Goal: Task Accomplishment & Management: Manage account settings

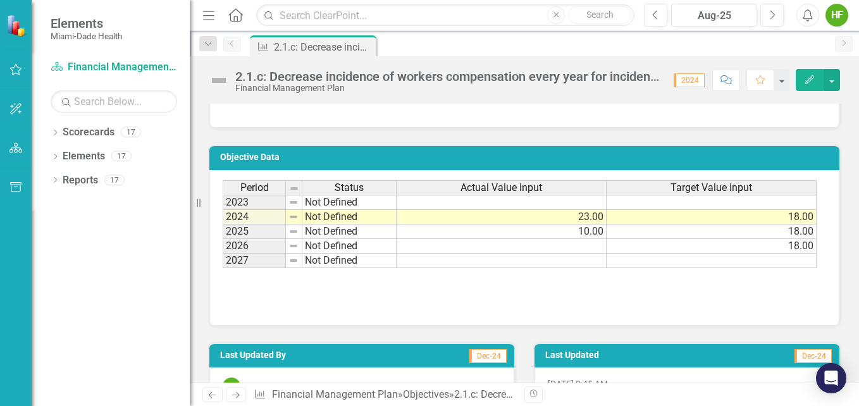
scroll to position [1844, 0]
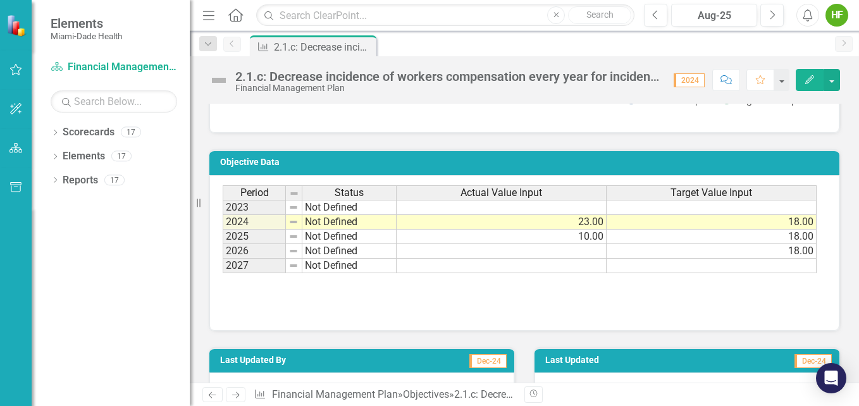
click at [354, 244] on td "Not Defined" at bounding box center [349, 237] width 94 height 15
click at [379, 244] on td "Not Defined" at bounding box center [349, 237] width 94 height 15
type textarea "Not Defined"
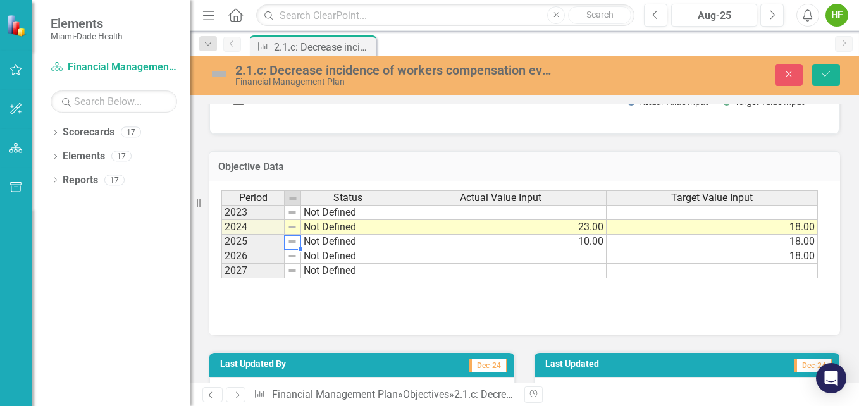
click at [289, 247] on img at bounding box center [292, 241] width 10 height 10
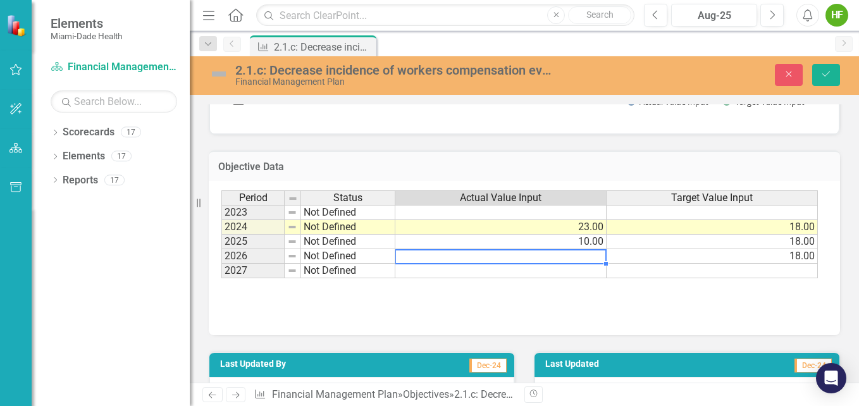
click at [561, 264] on td at bounding box center [500, 256] width 211 height 15
click at [544, 249] on td "10.00" at bounding box center [500, 242] width 211 height 15
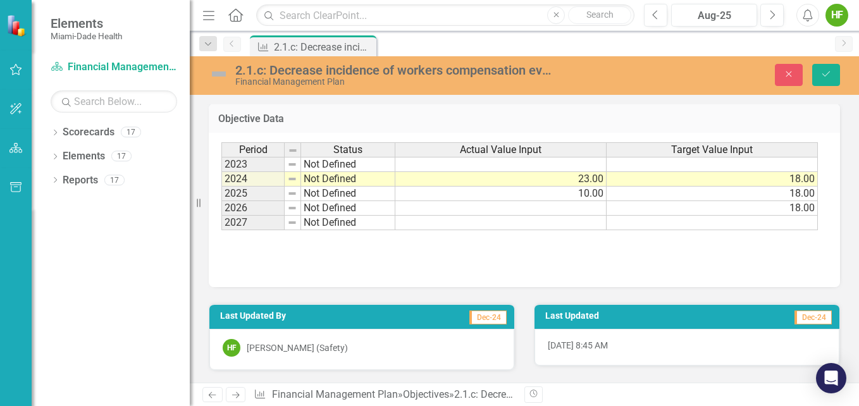
scroll to position [1917, 0]
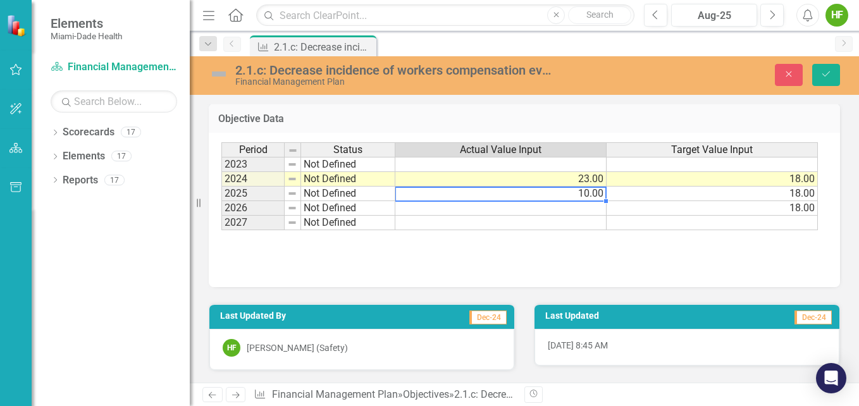
click at [556, 197] on td "10.00" at bounding box center [500, 194] width 211 height 15
type textarea "15.00"
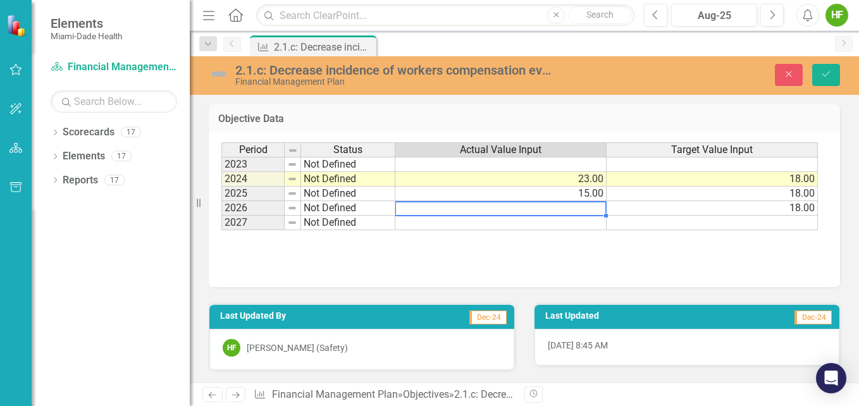
click at [484, 209] on td at bounding box center [500, 208] width 211 height 15
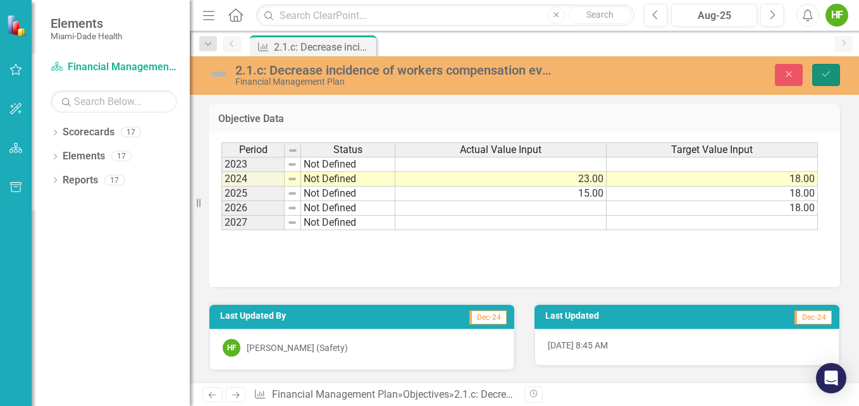
click at [648, 75] on icon "Save" at bounding box center [825, 74] width 11 height 9
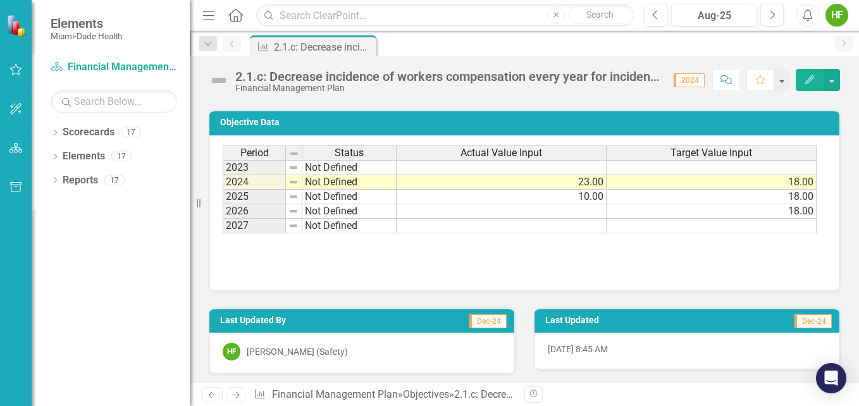
scroll to position [1913, 0]
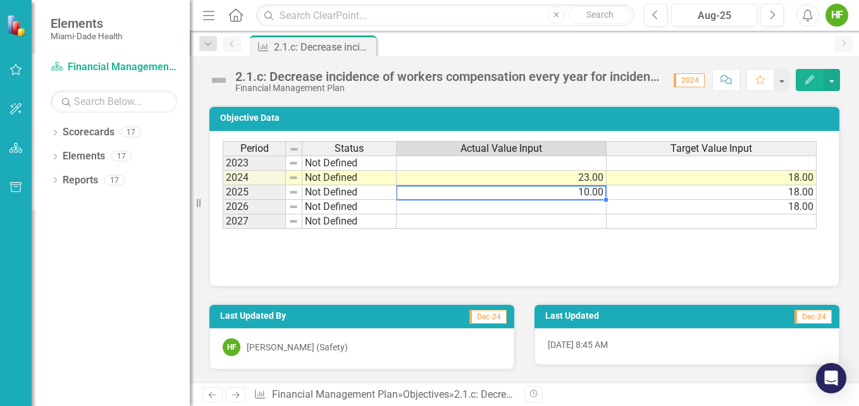
click at [503, 192] on td "10.00" at bounding box center [501, 192] width 210 height 15
click at [569, 191] on td "10.00" at bounding box center [501, 192] width 210 height 15
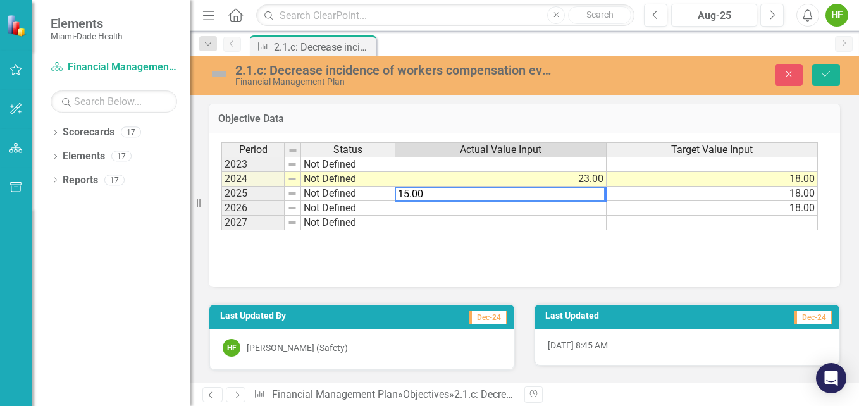
type textarea "18"
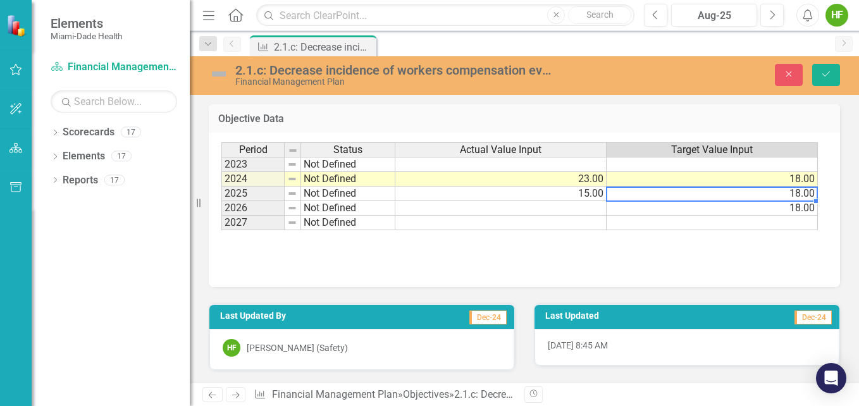
click at [648, 201] on td "18.00" at bounding box center [711, 194] width 211 height 15
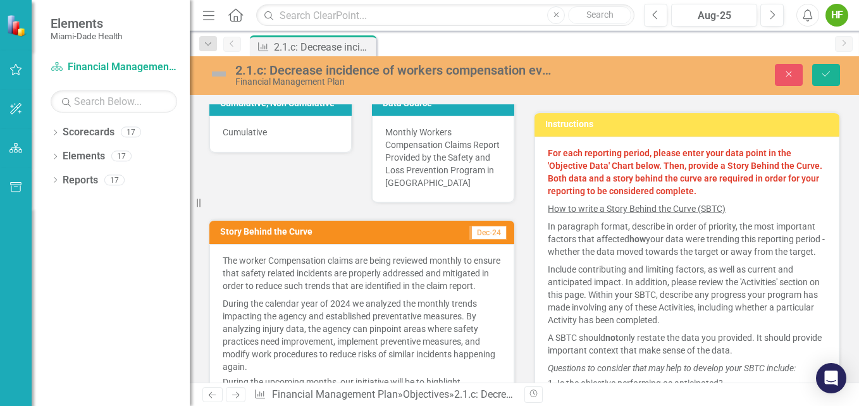
scroll to position [305, 0]
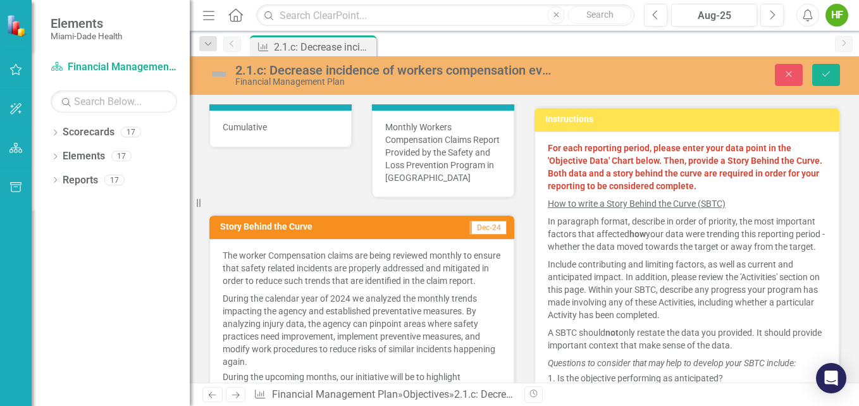
click at [490, 251] on p "The worker Compensation claims are being reviewed monthly to ensure that safety…" at bounding box center [362, 269] width 278 height 40
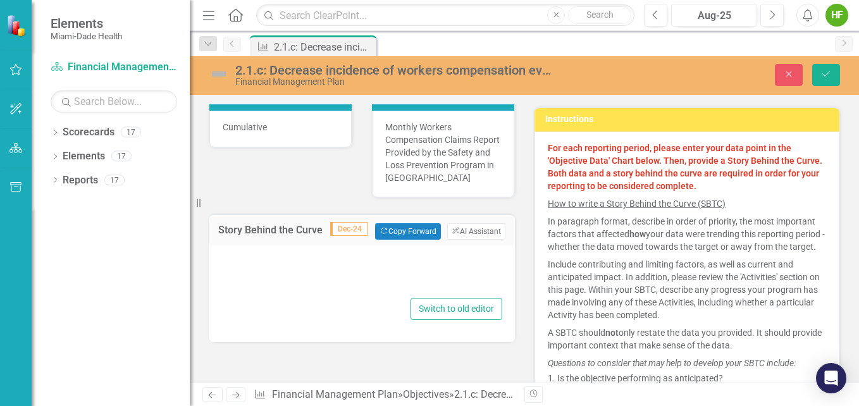
type textarea "<p>The worker Compensation claims are being reviewed monthly to ensure that saf…"
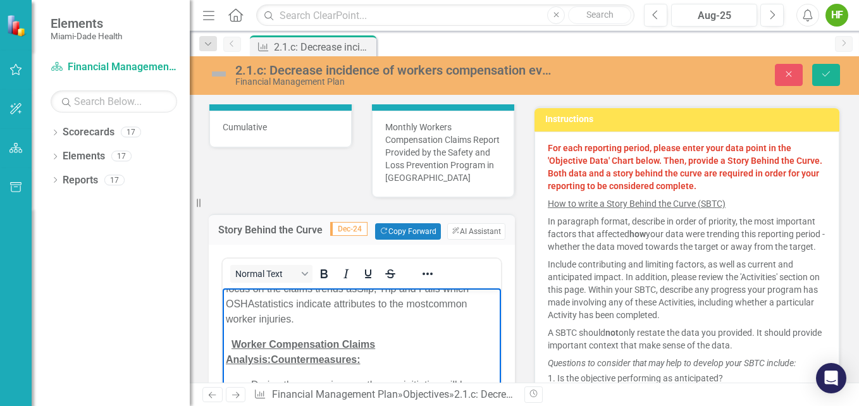
scroll to position [746, 0]
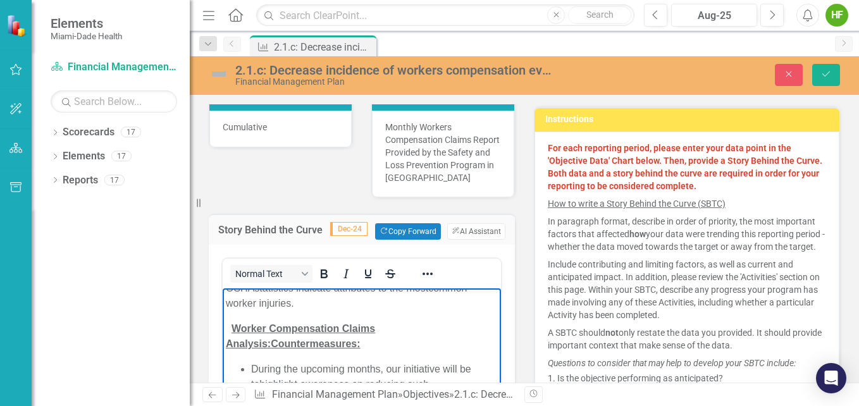
drag, startPoint x: 488, startPoint y: 309, endPoint x: 716, endPoint y: 687, distance: 442.2
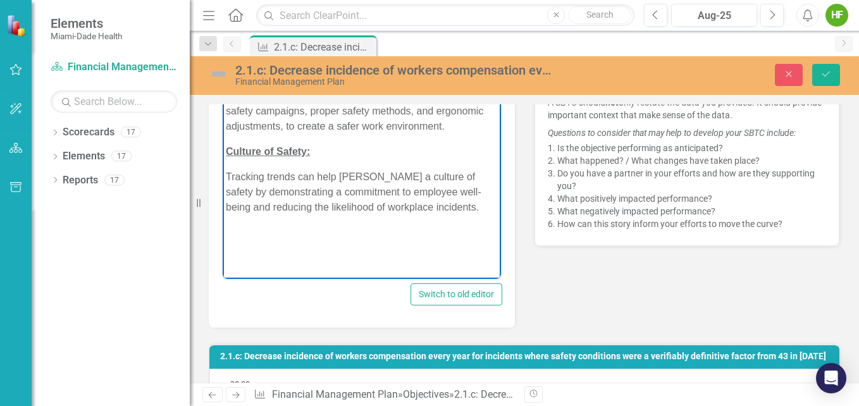
scroll to position [1371, 0]
click at [412, 238] on p "Rich Text Area. Press ALT-0 for help." at bounding box center [362, 232] width 272 height 15
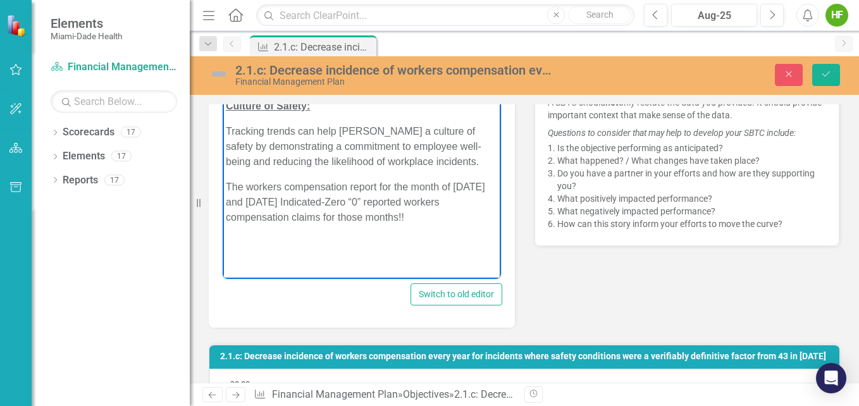
click at [417, 225] on p "The workers compensation report for the month of May and July 2025 Indicated-Ze…" at bounding box center [362, 203] width 272 height 46
click at [407, 225] on p "The workers compensation report for the month of May and July 2025 Indicated-Ze…" at bounding box center [362, 203] width 272 height 46
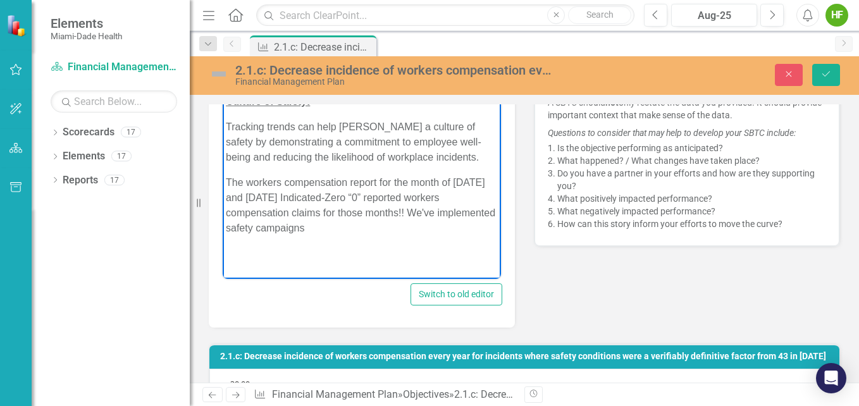
scroll to position [1461, 0]
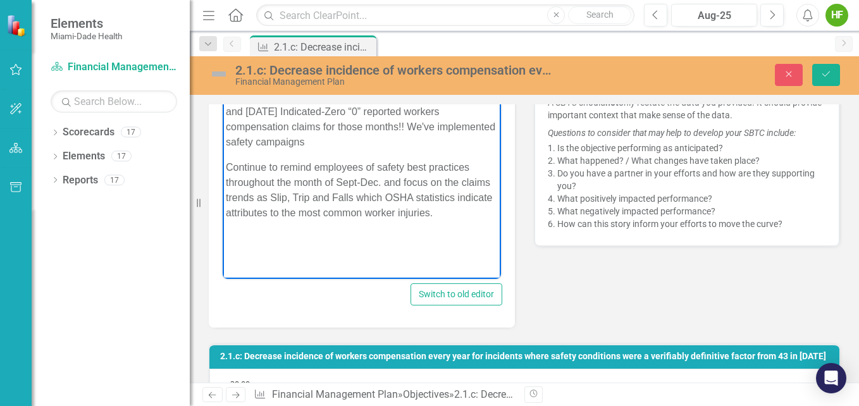
click at [380, 150] on p "The workers compensation report for the month of May and July 2025 Indicated-Ze…" at bounding box center [362, 119] width 272 height 61
click at [367, 150] on p "The workers compensation report for the month of May and July 2025 Indicated-Ze…" at bounding box center [362, 119] width 272 height 61
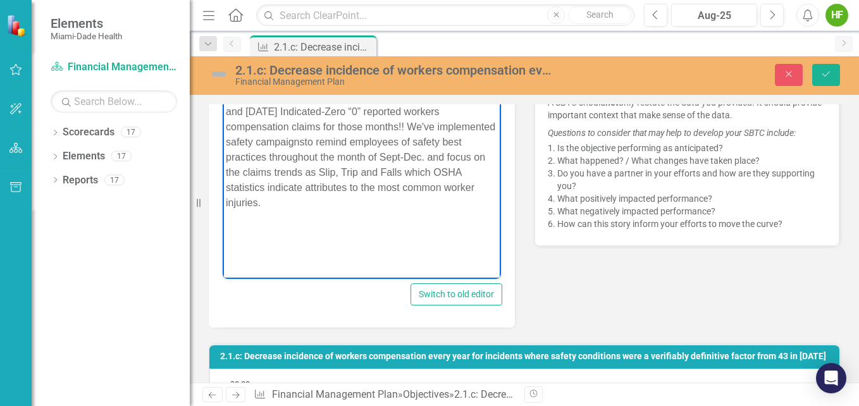
click at [348, 211] on p "The workers compensation report for the month of May and July 2025 Indicated-Ze…" at bounding box center [362, 149] width 272 height 121
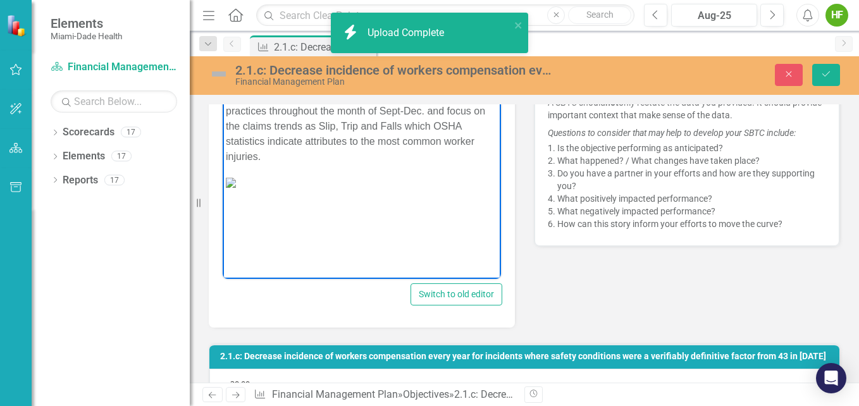
scroll to position [1579, 0]
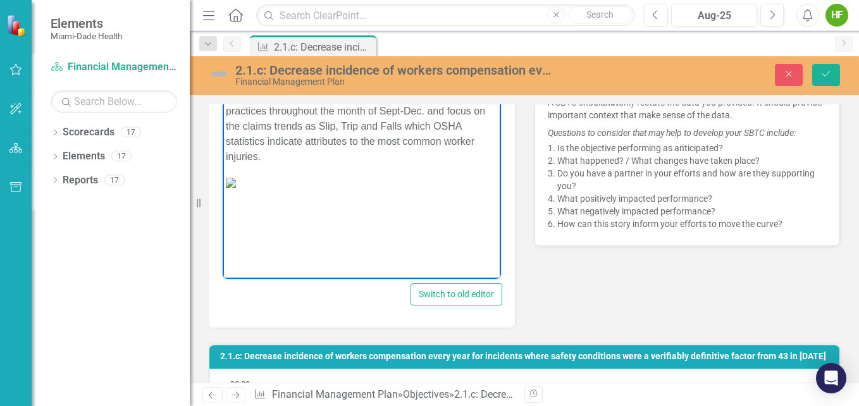
click at [236, 178] on img "Rich Text Area. Press ALT-0 for help." at bounding box center [231, 183] width 10 height 10
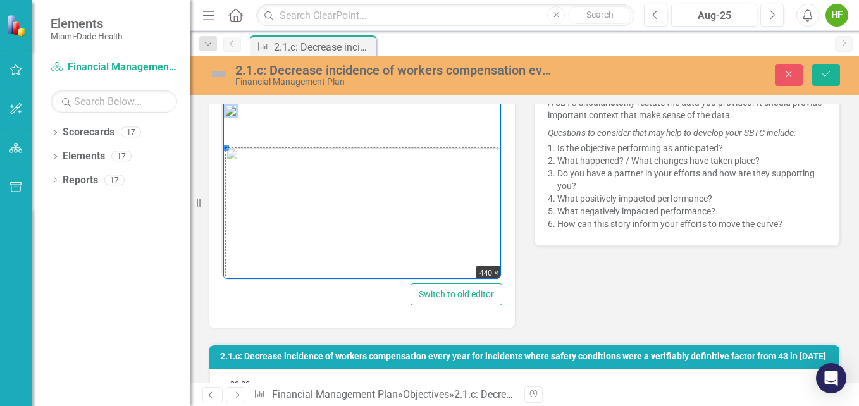
drag, startPoint x: 224, startPoint y: 148, endPoint x: 470, endPoint y: 262, distance: 270.7
drag, startPoint x: 223, startPoint y: 147, endPoint x: 291, endPoint y: 218, distance: 97.9
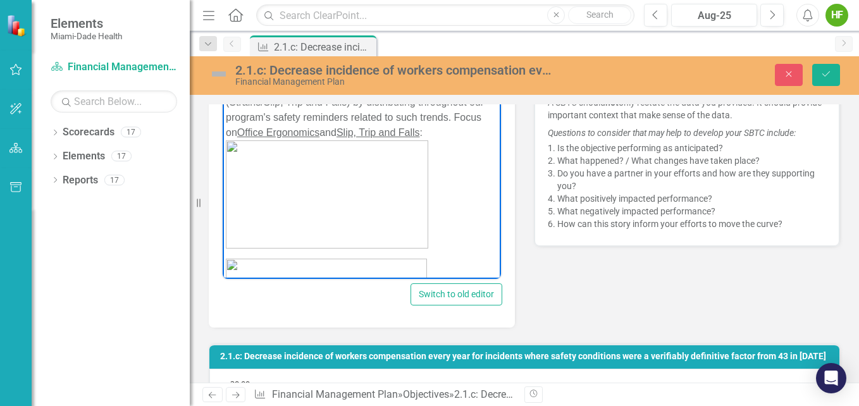
scroll to position [162, 0]
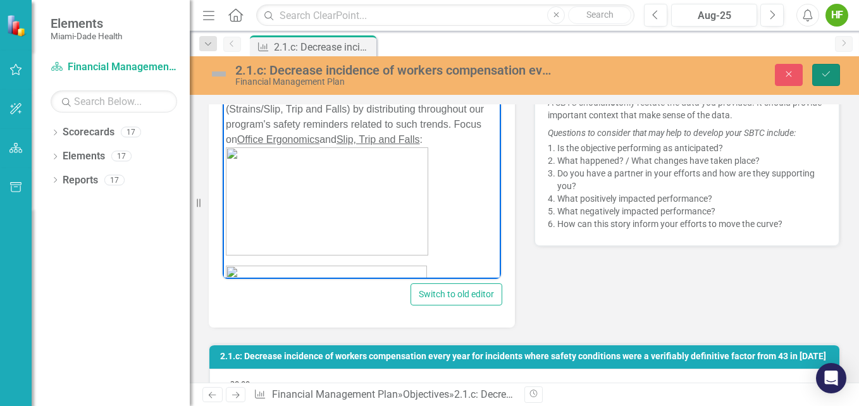
click at [648, 73] on icon "Save" at bounding box center [825, 74] width 11 height 9
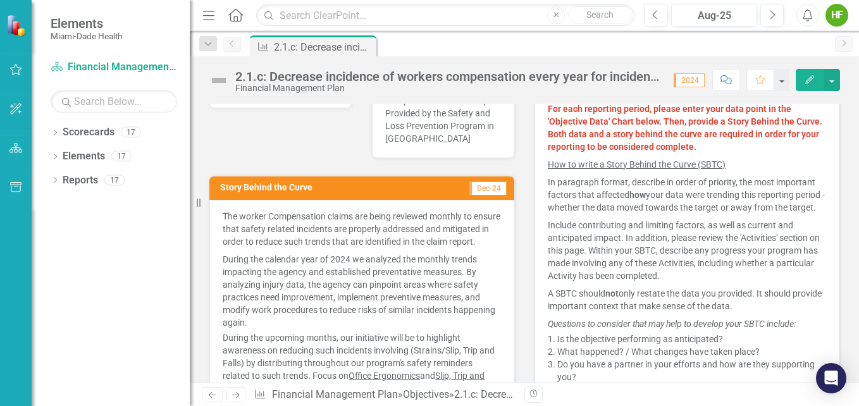
scroll to position [0, 0]
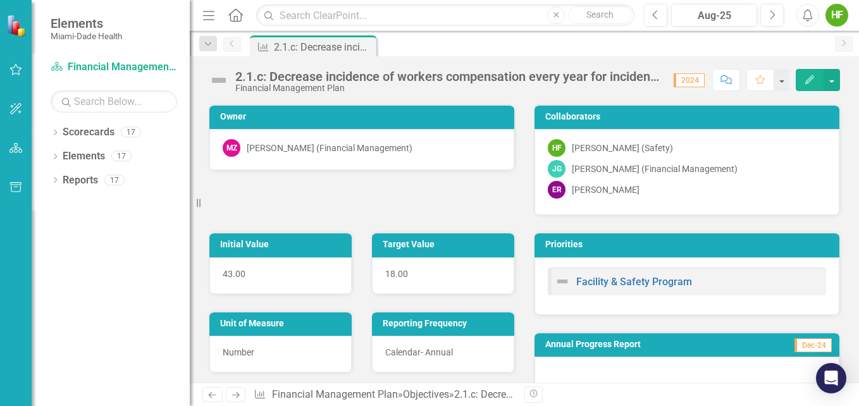
click at [648, 81] on span "2024" at bounding box center [688, 80] width 31 height 14
click at [99, 66] on link "Scorecard Financial Management Plan" at bounding box center [114, 67] width 126 height 15
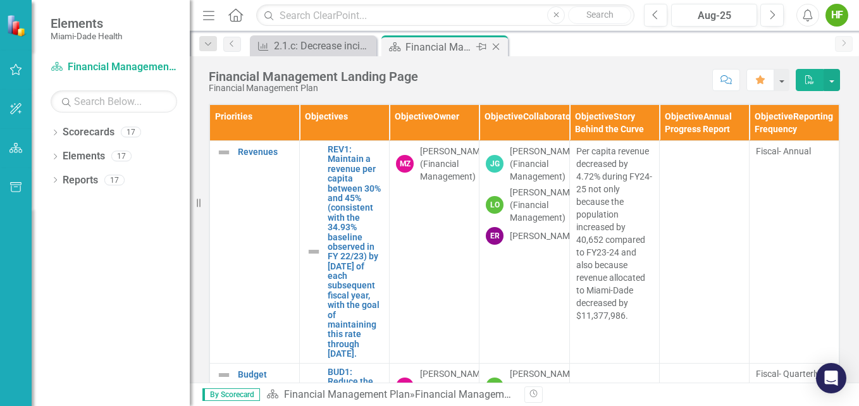
click at [441, 47] on div "Financial Management Landing Page" at bounding box center [439, 47] width 68 height 16
click at [393, 47] on icon at bounding box center [394, 46] width 11 height 9
click at [232, 43] on icon "Previous" at bounding box center [232, 44] width 10 height 8
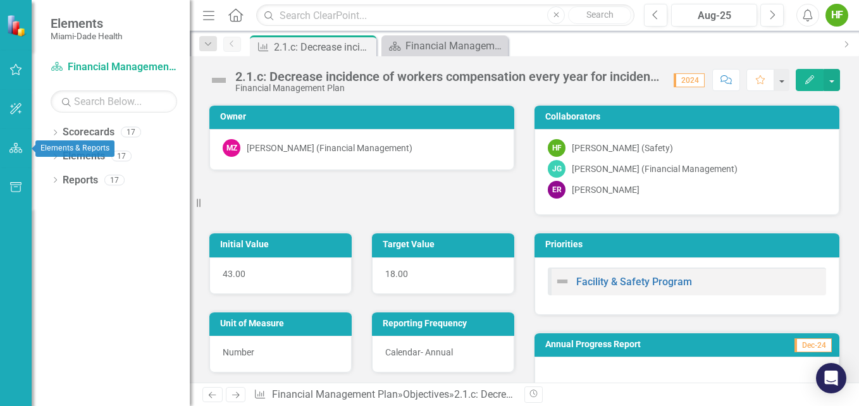
click at [15, 150] on icon "button" at bounding box center [15, 148] width 13 height 10
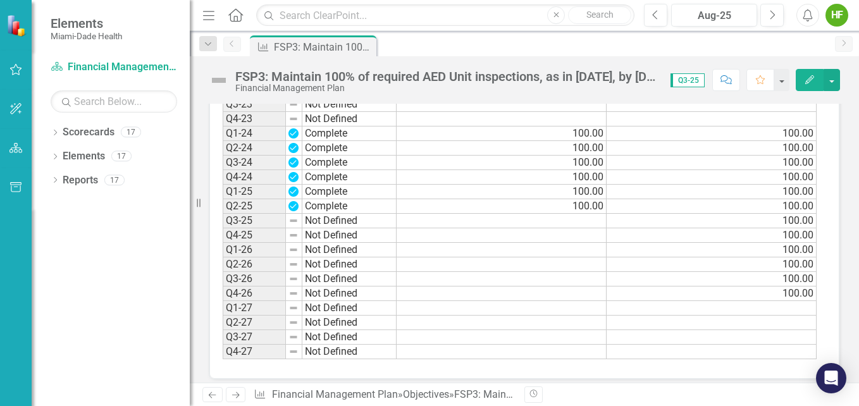
scroll to position [1048, 0]
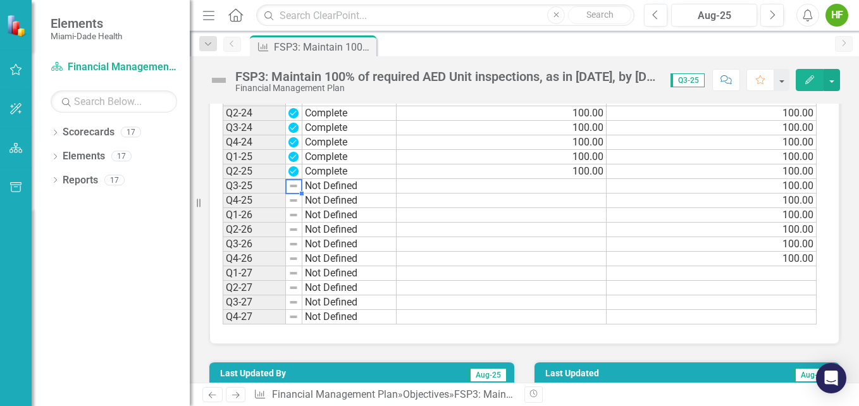
click at [293, 191] on img at bounding box center [293, 186] width 10 height 10
click at [315, 193] on td "Not Defined" at bounding box center [349, 186] width 94 height 15
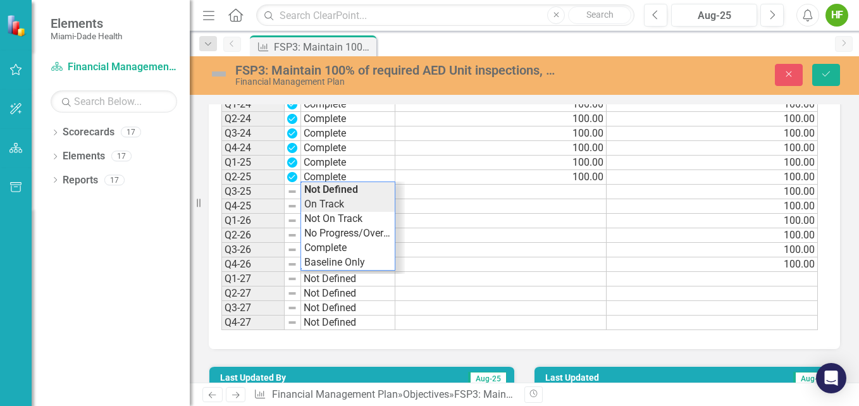
scroll to position [1053, 0]
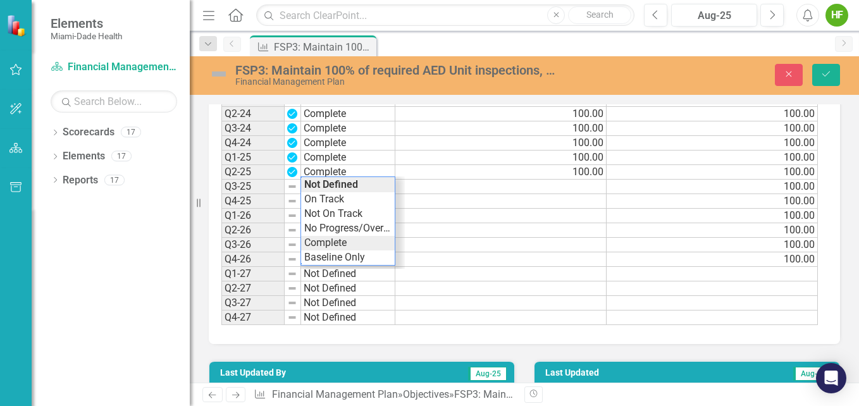
type textarea "Complete"
click at [331, 256] on div "Period Status Actual Value Input Target Value Input Q1-23 Not Defined Q2-23 Not…" at bounding box center [519, 172] width 596 height 307
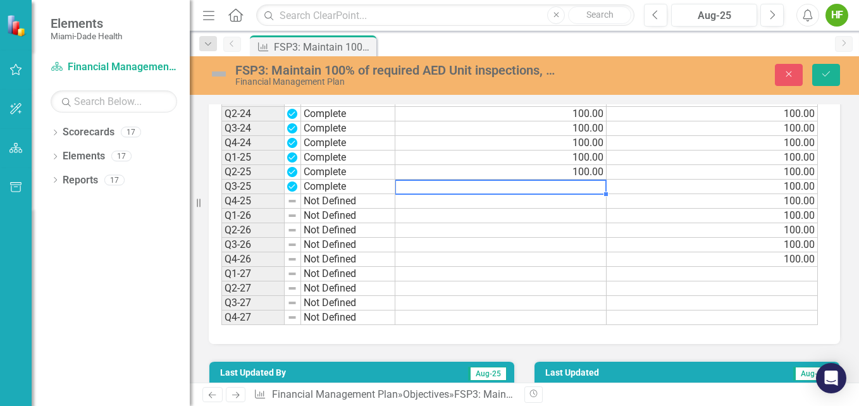
click at [522, 194] on td at bounding box center [500, 187] width 211 height 15
type textarea "100"
click at [643, 194] on td "100.00" at bounding box center [711, 187] width 211 height 15
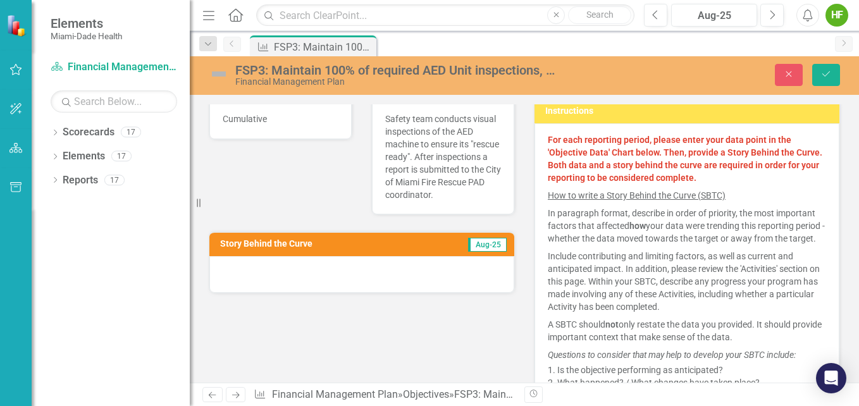
scroll to position [286, 0]
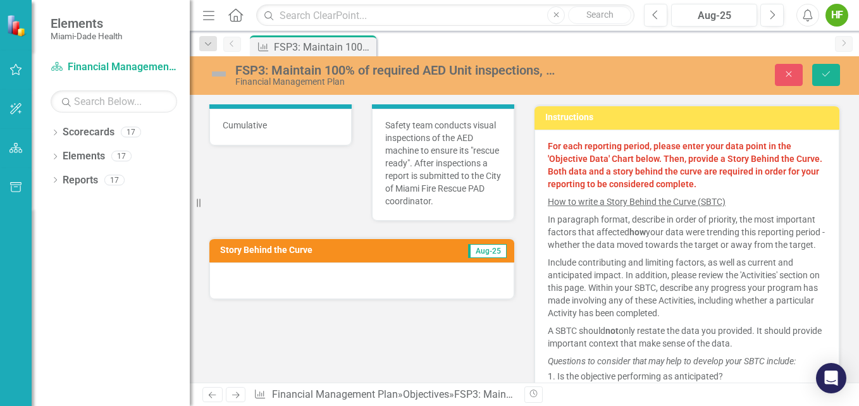
click at [440, 290] on div at bounding box center [361, 280] width 305 height 37
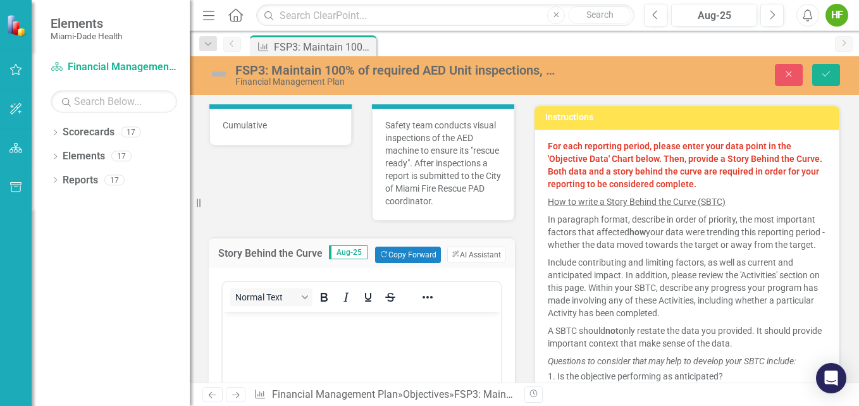
scroll to position [0, 0]
click at [348, 316] on p "Rich Text Area. Press ALT-0 for help." at bounding box center [362, 322] width 272 height 15
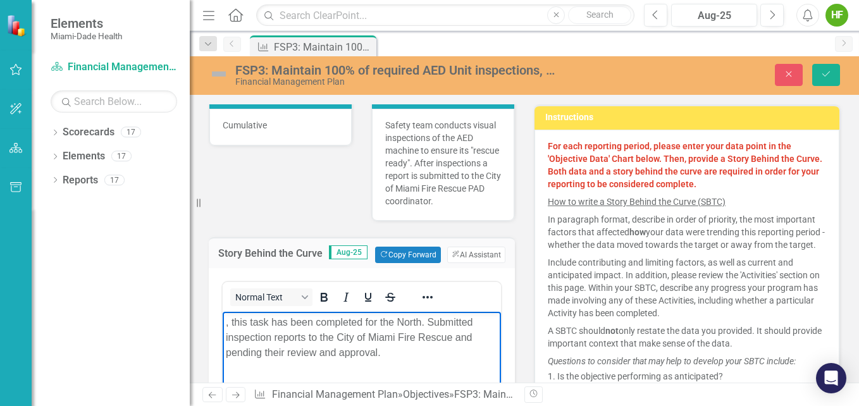
click at [226, 322] on p ", this task has been completed for the North. Submitted inspection reports to t…" at bounding box center [362, 338] width 272 height 46
click at [417, 321] on p "This task has been completed for the North. Submitted inspection reports to the…" at bounding box center [362, 338] width 272 height 46
click at [320, 336] on p "This task has been completed for the North/South DOH locations. Submitted inspe…" at bounding box center [362, 338] width 272 height 46
click at [422, 352] on p "This task has been completed for the North/South DOH locations. Submitted AED i…" at bounding box center [362, 338] width 272 height 46
click at [489, 351] on p "This task has been completed for the North/South DOH locations. Submitted AED i…" at bounding box center [362, 338] width 272 height 46
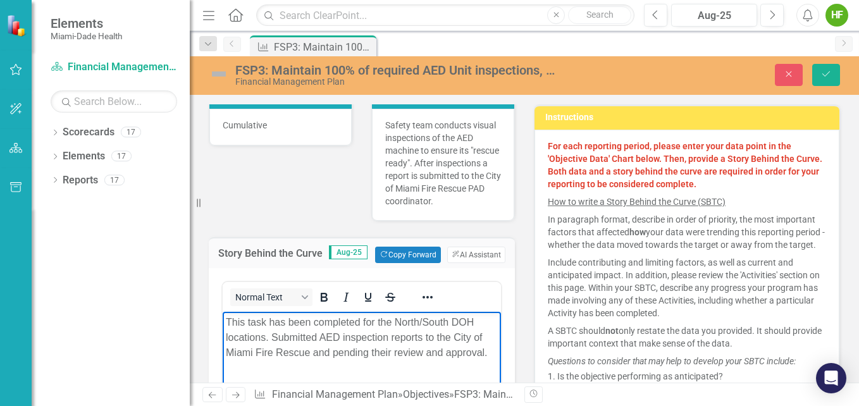
click at [486, 351] on p "This task has been completed for the North/South DOH locations. Submitted AED i…" at bounding box center [362, 338] width 272 height 46
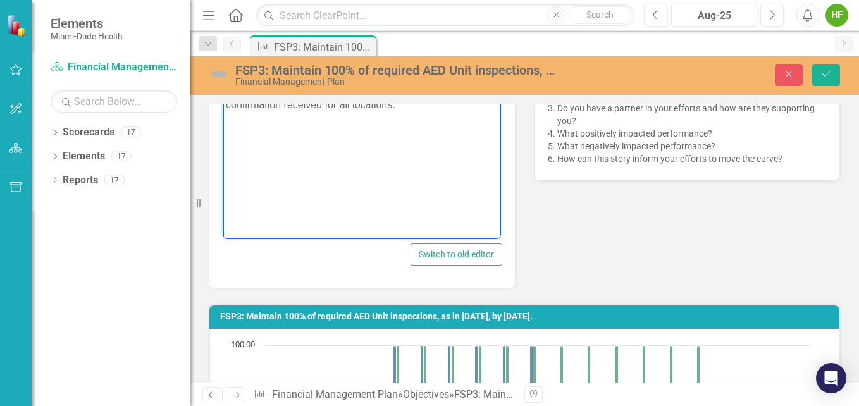
scroll to position [463, 0]
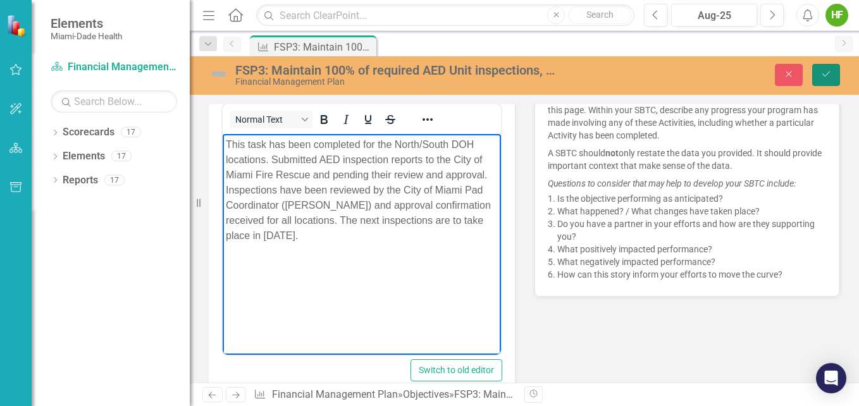
click at [825, 75] on icon "Save" at bounding box center [825, 74] width 11 height 9
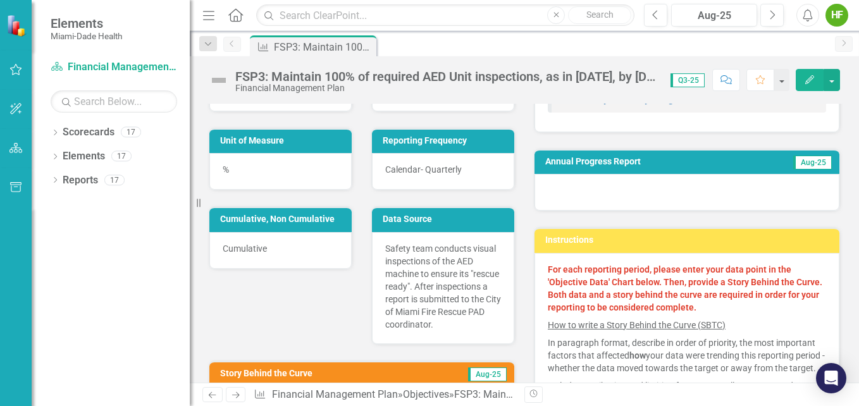
scroll to position [0, 0]
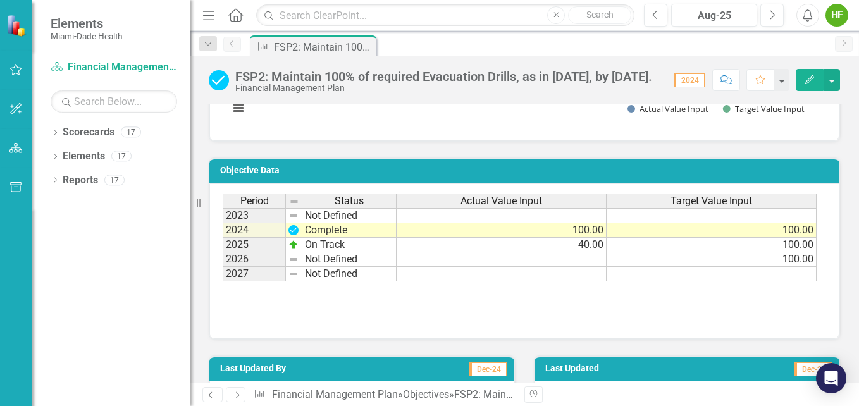
scroll to position [1227, 0]
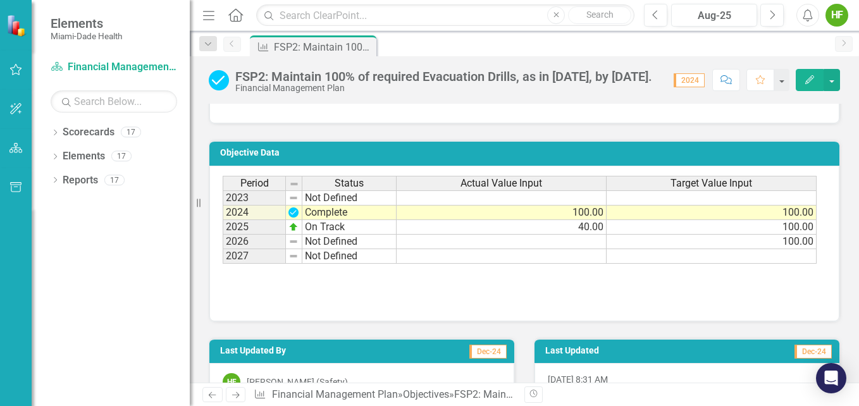
click at [576, 226] on td "40.00" at bounding box center [501, 227] width 210 height 15
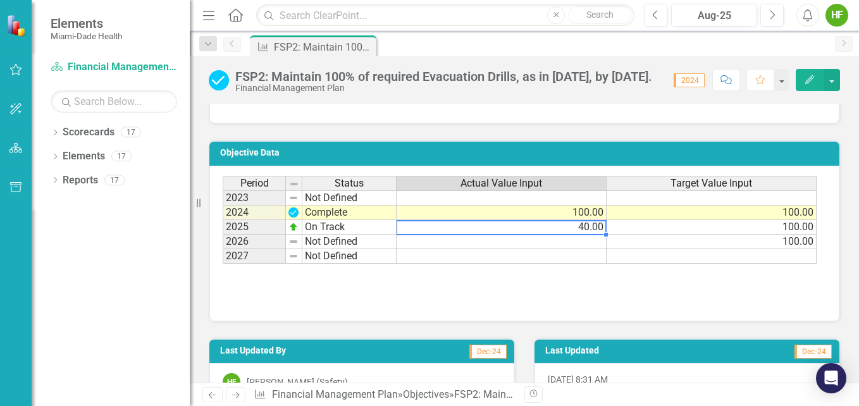
click at [576, 226] on td "40.00" at bounding box center [501, 227] width 210 height 15
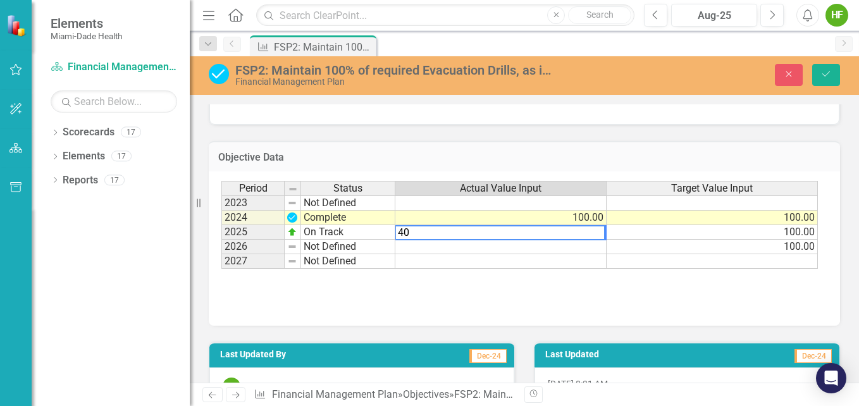
type textarea "0"
type textarea "100.00"
click at [417, 248] on td at bounding box center [500, 247] width 211 height 15
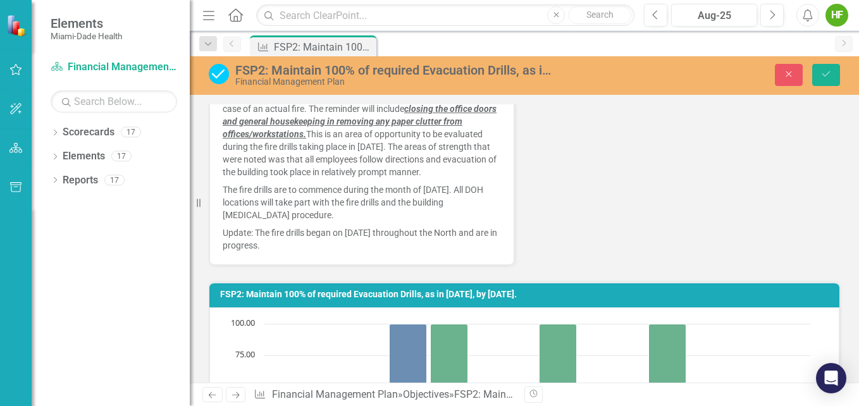
scroll to position [802, 0]
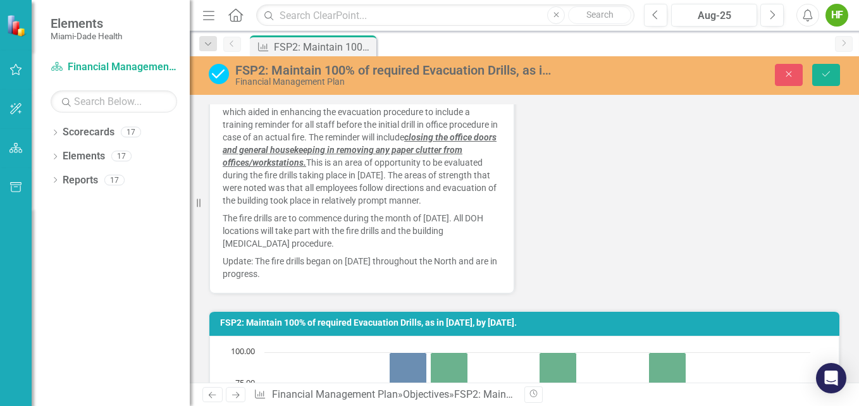
click at [316, 278] on p "Update: The fire drills began on July 2025 throughout the North and are in prog…" at bounding box center [362, 266] width 278 height 28
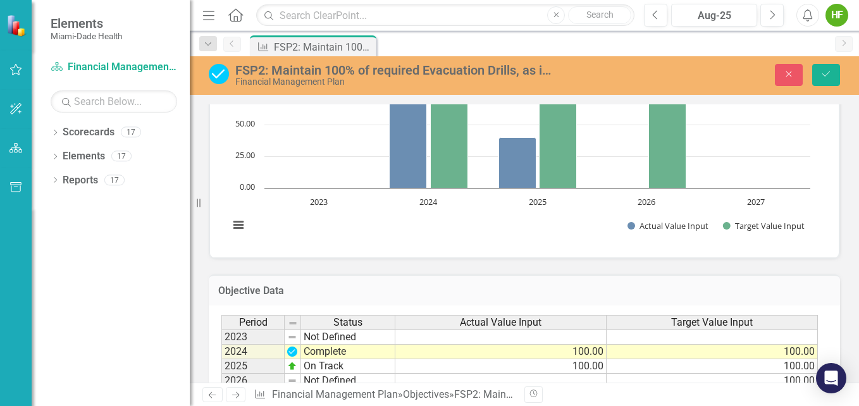
scroll to position [808, 0]
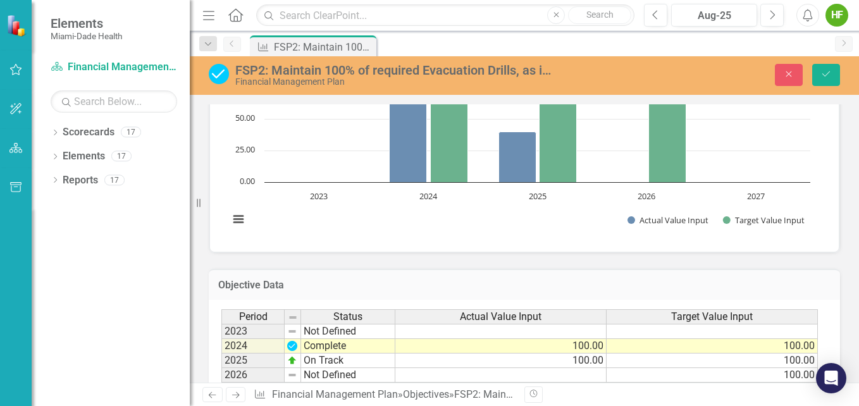
type textarea "<p>In compliance with FDOH policy regarding being prepared to respond to emerge…"
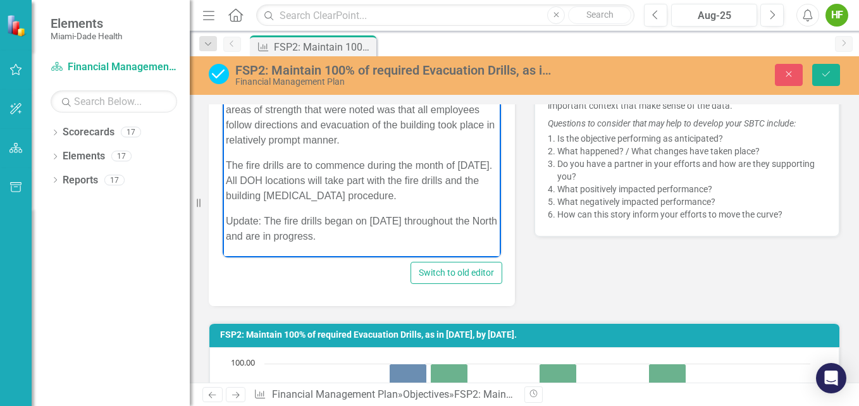
scroll to position [572, 0]
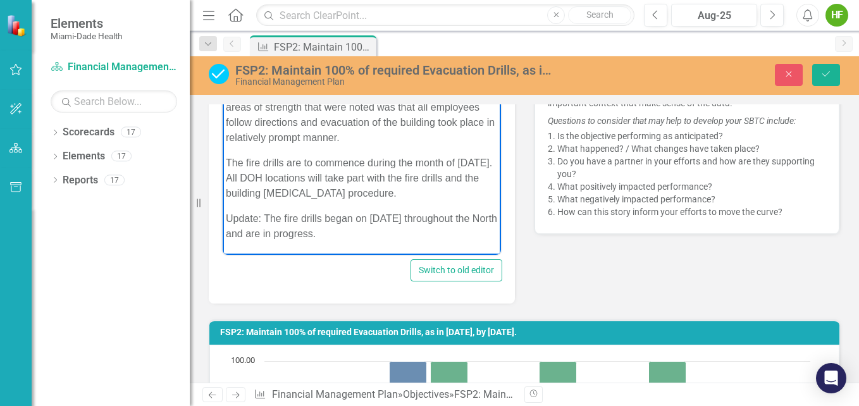
click at [364, 235] on p "Update: The fire drills began on July 2025 throughout the North and are in prog…" at bounding box center [362, 226] width 272 height 30
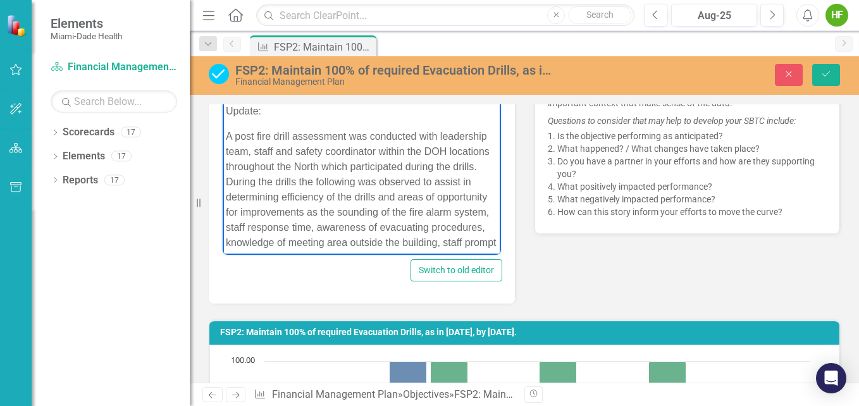
scroll to position [659, 0]
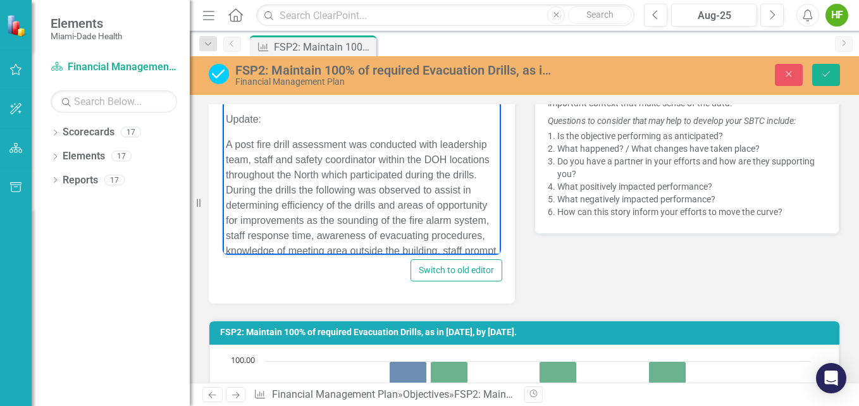
click at [270, 127] on p "Update:" at bounding box center [362, 119] width 272 height 15
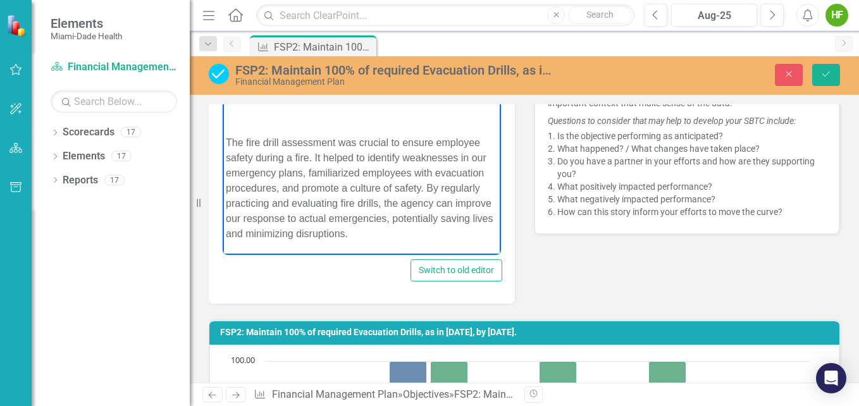
scroll to position [870, 0]
click at [238, 125] on p "Rich Text Area. Press ALT-0 for help." at bounding box center [362, 117] width 272 height 15
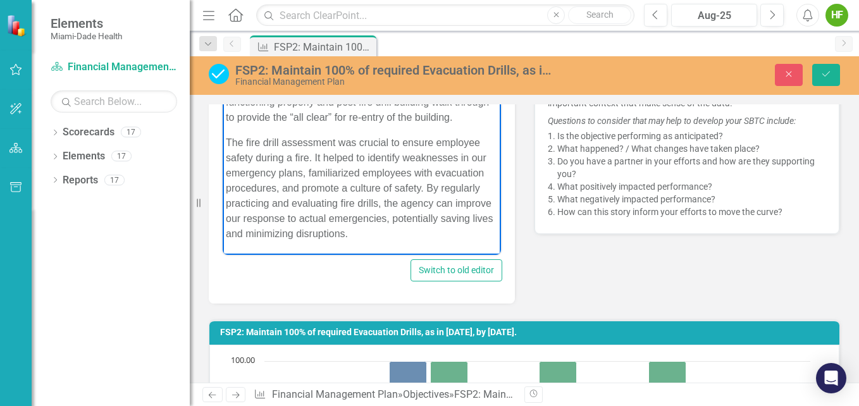
scroll to position [914, 0]
click at [461, 235] on p "The fire drill assessment was crucial to ensure employee safety during a fire. …" at bounding box center [362, 188] width 272 height 106
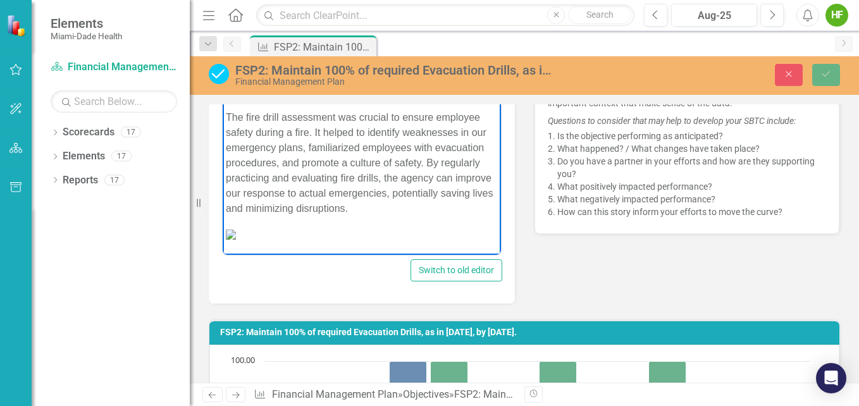
scroll to position [1022, 0]
click at [236, 230] on img "Rich Text Area. Press ALT-0 for help." at bounding box center [231, 235] width 10 height 10
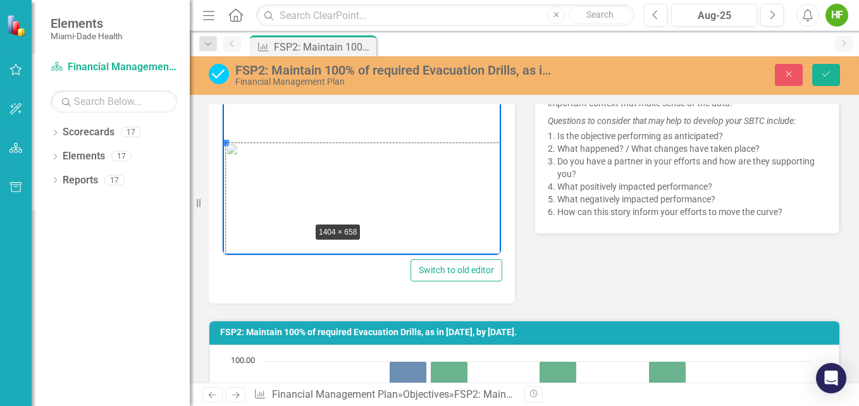
drag, startPoint x: 227, startPoint y: 142, endPoint x: 311, endPoint y: 221, distance: 115.4
drag, startPoint x: 228, startPoint y: 142, endPoint x: 322, endPoint y: 231, distance: 129.3
drag, startPoint x: 228, startPoint y: 142, endPoint x: 311, endPoint y: 235, distance: 124.9
drag, startPoint x: 226, startPoint y: 142, endPoint x: 309, endPoint y: 219, distance: 113.2
drag, startPoint x: 225, startPoint y: 143, endPoint x: 298, endPoint y: 223, distance: 107.9
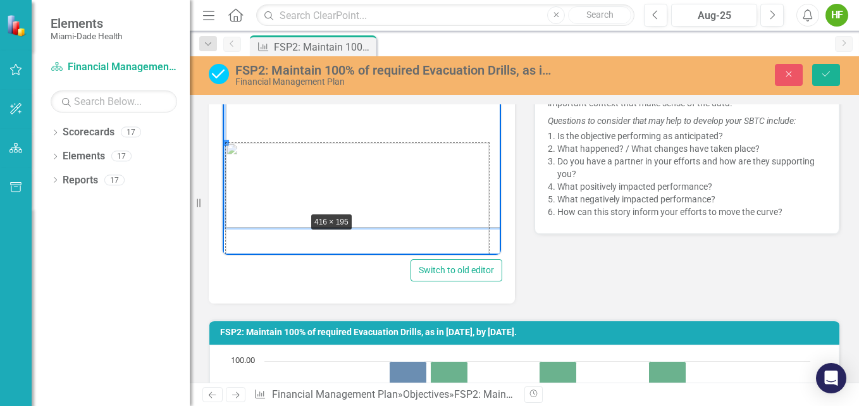
drag, startPoint x: 225, startPoint y: 144, endPoint x: 305, endPoint y: 212, distance: 104.9
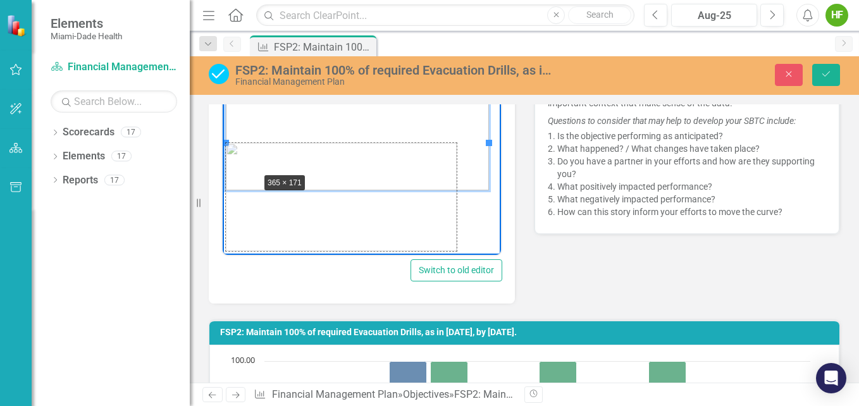
drag, startPoint x: 227, startPoint y: 144, endPoint x: 259, endPoint y: 173, distance: 43.4
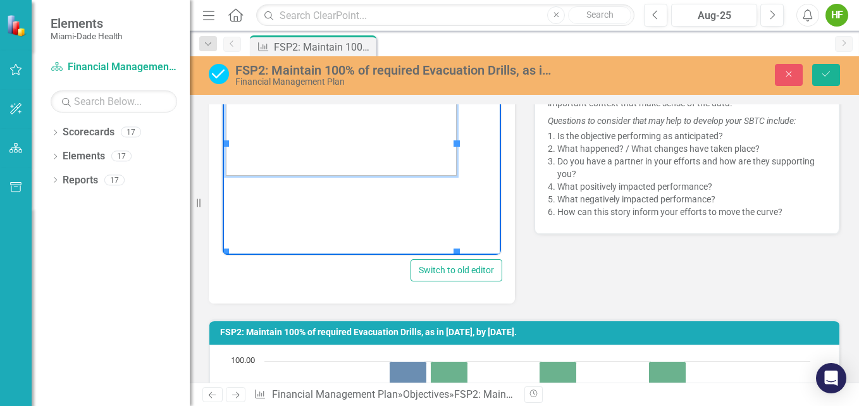
click at [475, 176] on p "Rich Text Area. Press ALT-0 for help." at bounding box center [362, 122] width 272 height 108
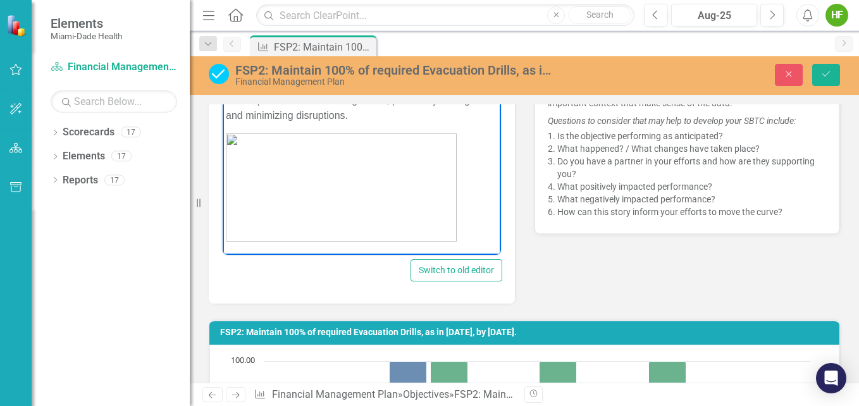
click at [463, 240] on p "Rich Text Area. Press ALT-0 for help." at bounding box center [362, 187] width 272 height 108
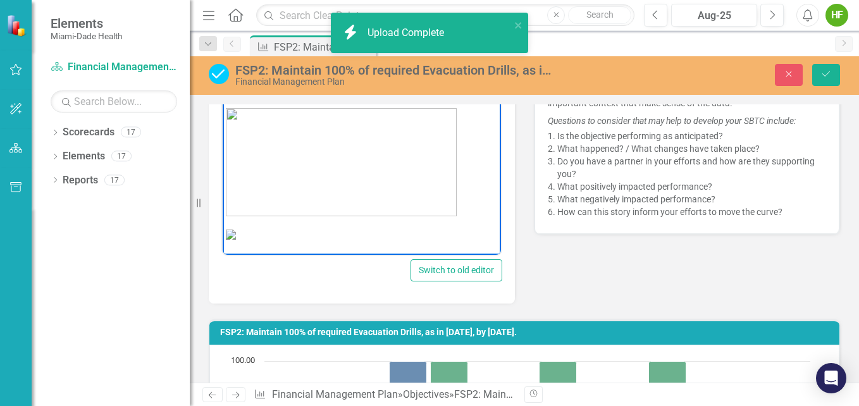
scroll to position [1201, 0]
click at [236, 230] on img "Rich Text Area. Press ALT-0 for help." at bounding box center [231, 235] width 10 height 10
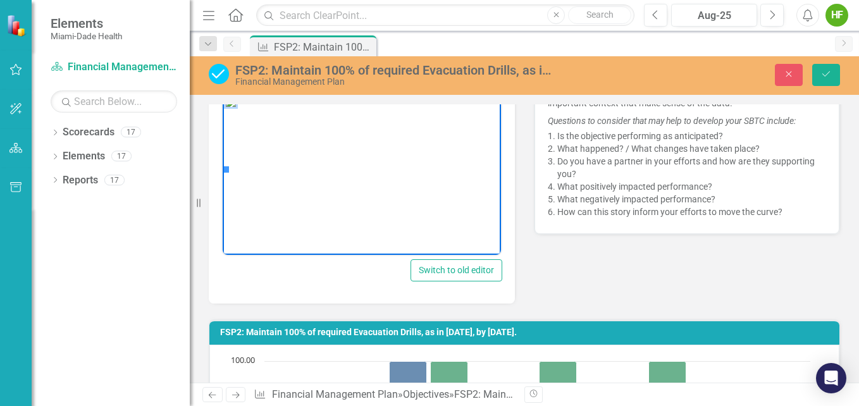
scroll to position [1103, 0]
drag, startPoint x: 224, startPoint y: 181, endPoint x: 331, endPoint y: 238, distance: 121.6
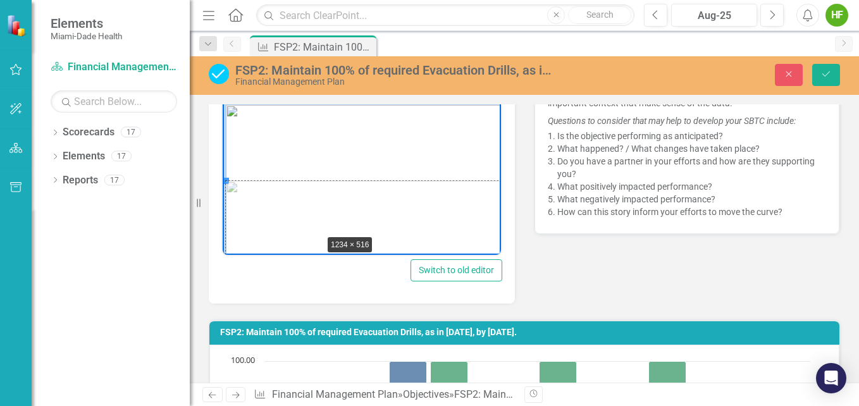
drag, startPoint x: 224, startPoint y: 181, endPoint x: 326, endPoint y: 240, distance: 117.6
drag, startPoint x: 226, startPoint y: 180, endPoint x: 307, endPoint y: 255, distance: 109.6
drag, startPoint x: 225, startPoint y: 180, endPoint x: 300, endPoint y: 259, distance: 108.7
drag, startPoint x: 226, startPoint y: 181, endPoint x: 284, endPoint y: 240, distance: 82.7
drag, startPoint x: 225, startPoint y: 181, endPoint x: 242, endPoint y: 200, distance: 26.0
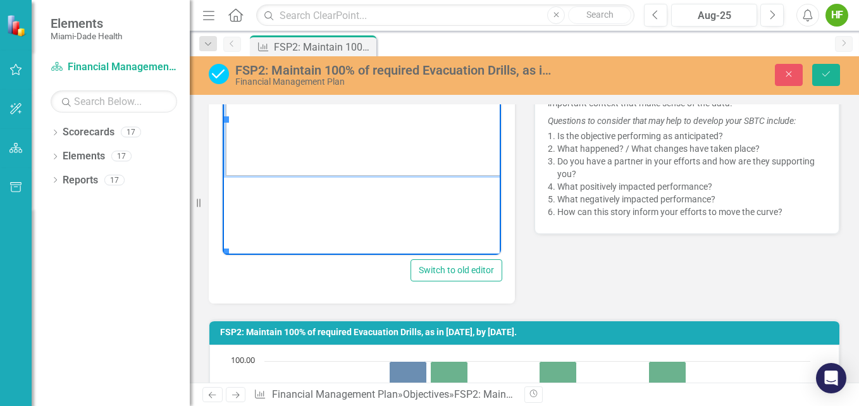
scroll to position [1184, 0]
drag, startPoint x: 225, startPoint y: 232, endPoint x: 294, endPoint y: 195, distance: 78.1
click at [472, 123] on p "Rich Text Area. Press ALT-0 for help." at bounding box center [362, 74] width 272 height 108
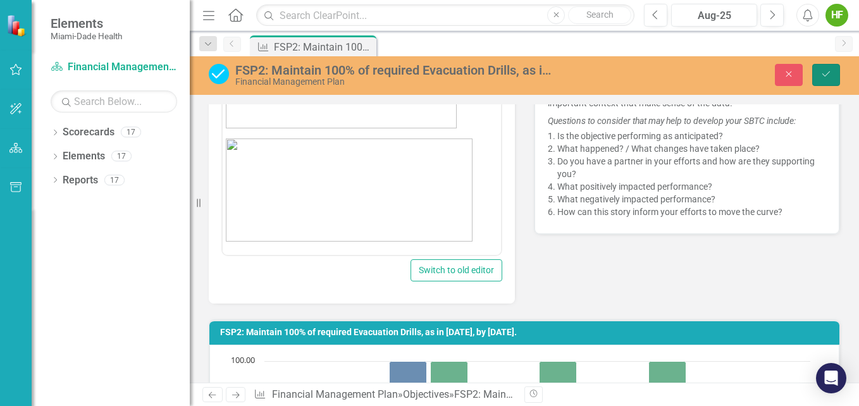
click at [825, 73] on icon "Save" at bounding box center [825, 74] width 11 height 9
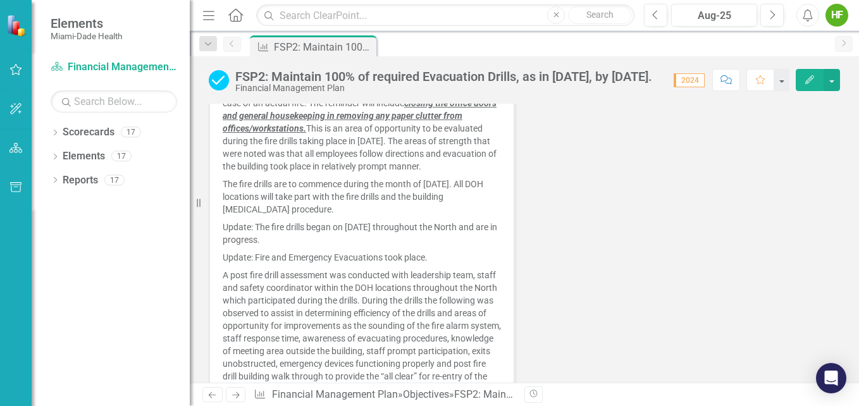
scroll to position [0, 0]
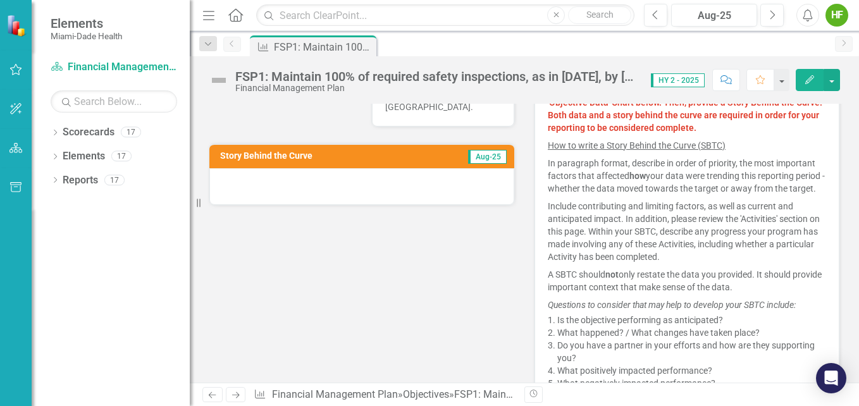
scroll to position [357, 0]
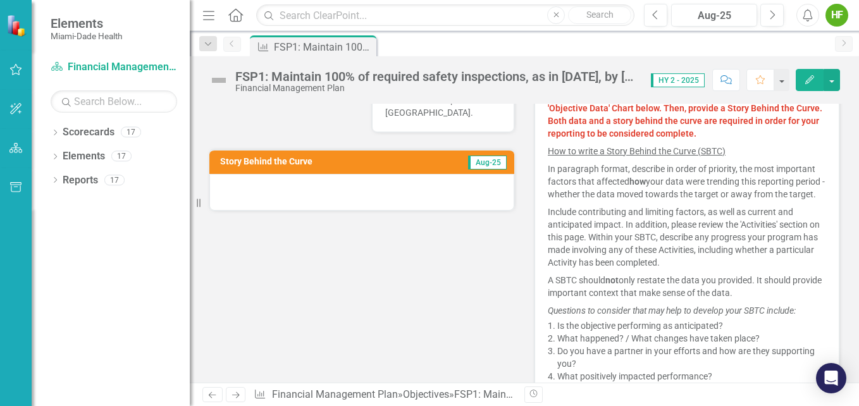
click at [419, 187] on div at bounding box center [361, 192] width 305 height 37
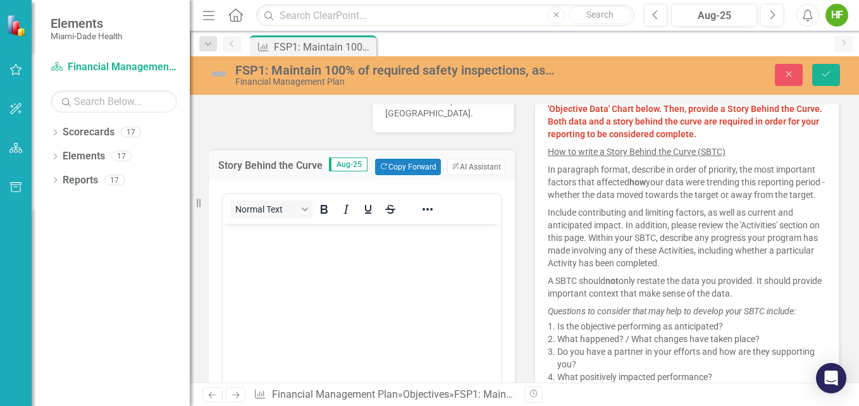
scroll to position [0, 0]
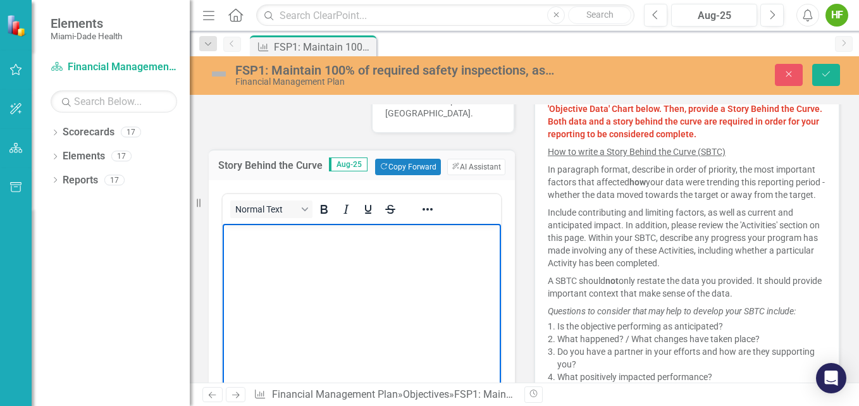
click at [379, 236] on p "Rich Text Area. Press ALT-0 for help." at bounding box center [362, 234] width 272 height 15
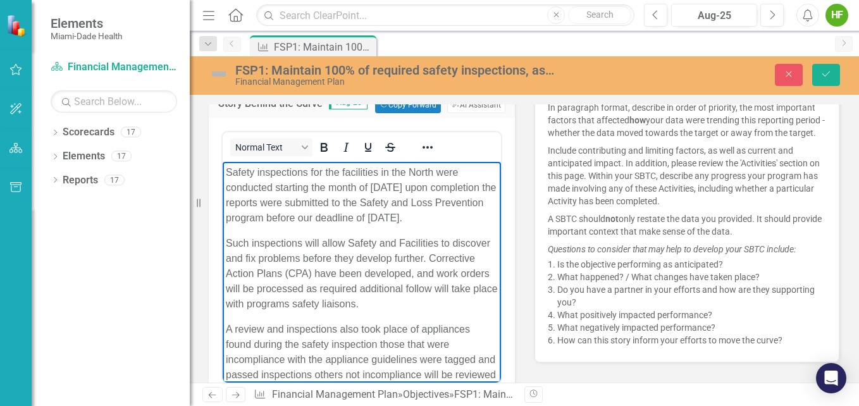
click at [433, 172] on p "Safety inspections for the facilities in the North were conducted starting the …" at bounding box center [362, 195] width 272 height 61
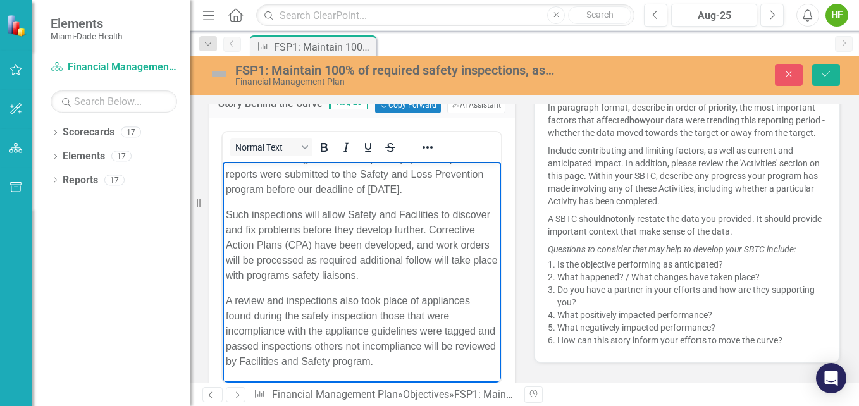
click at [432, 362] on p "A review and inspections also took place of appliances found during the safety …" at bounding box center [362, 331] width 272 height 76
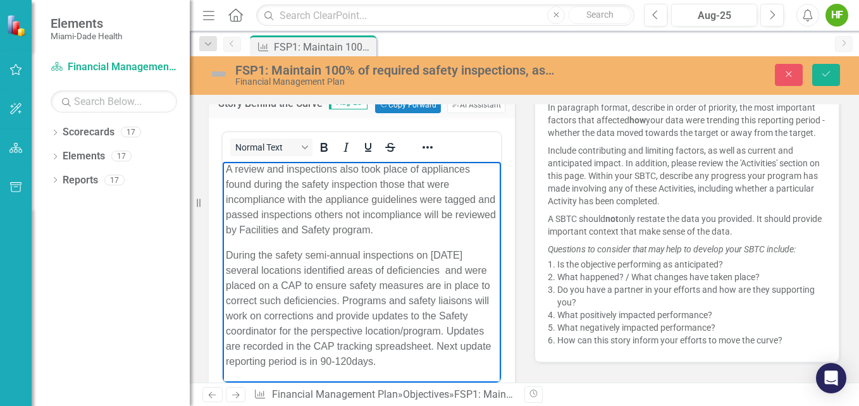
scroll to position [190, 0]
click at [291, 361] on p "During the safety semi-annual inspections on May 2025 several locations identif…" at bounding box center [362, 308] width 272 height 121
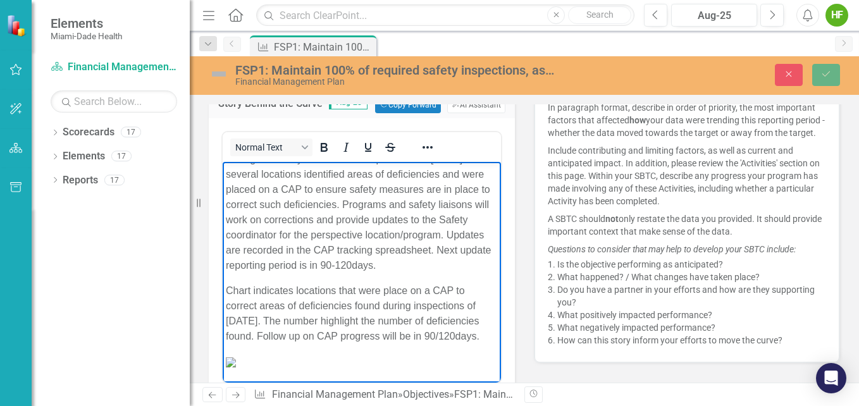
scroll to position [392, 0]
click at [236, 357] on img "Rich Text Area. Press ALT-0 for help." at bounding box center [231, 362] width 10 height 10
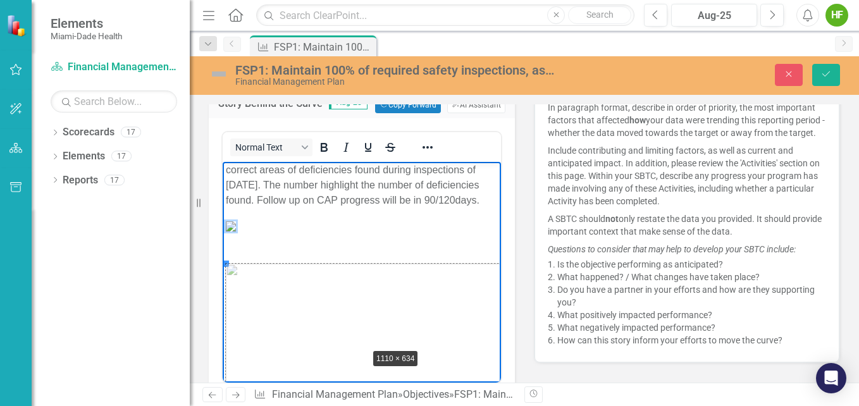
drag, startPoint x: 224, startPoint y: 263, endPoint x: 365, endPoint y: 347, distance: 164.2
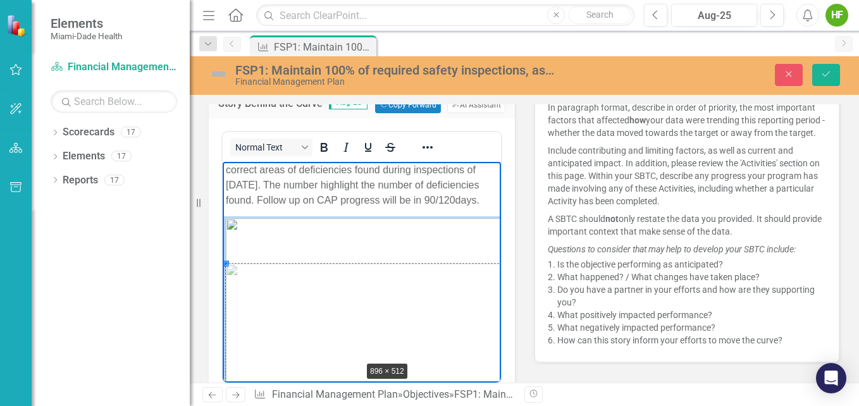
drag, startPoint x: 224, startPoint y: 262, endPoint x: 360, endPoint y: 359, distance: 166.8
drag, startPoint x: 226, startPoint y: 266, endPoint x: 384, endPoint y: 359, distance: 182.8
drag, startPoint x: 226, startPoint y: 265, endPoint x: 368, endPoint y: 365, distance: 173.3
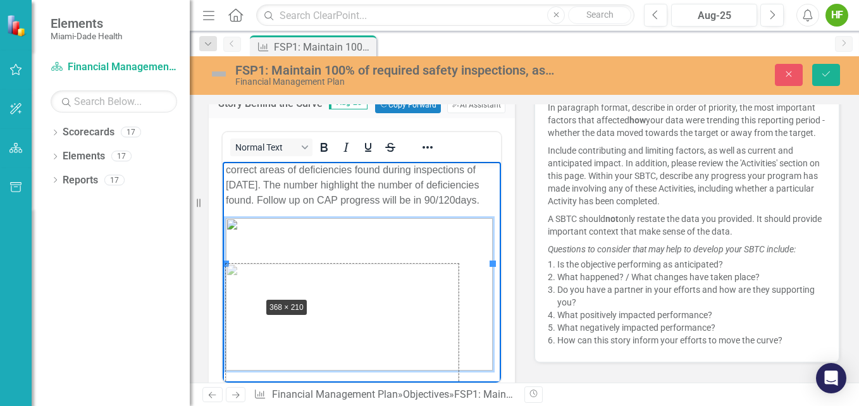
drag, startPoint x: 227, startPoint y: 266, endPoint x: 262, endPoint y: 299, distance: 48.3
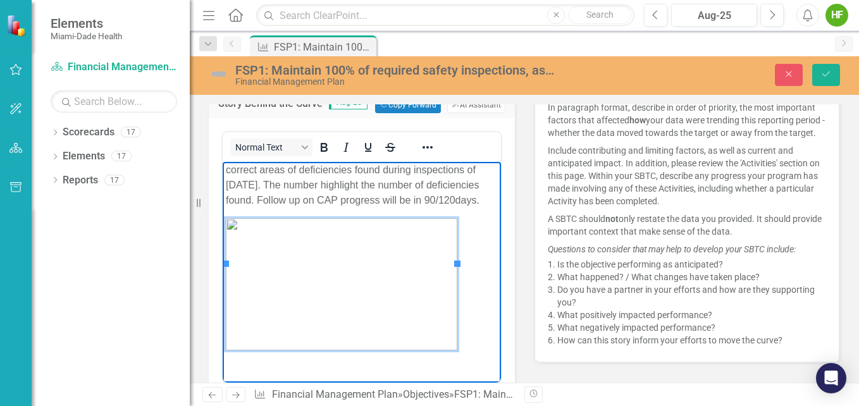
scroll to position [419, 0]
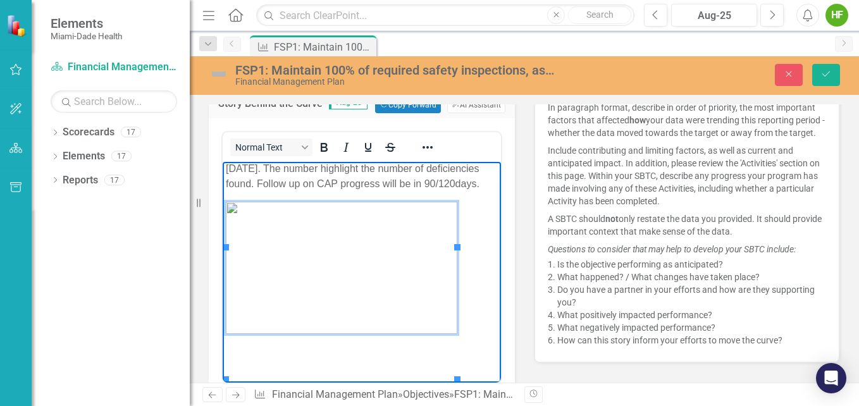
click at [468, 334] on p "Rich Text Area. Press ALT-0 for help." at bounding box center [362, 268] width 272 height 132
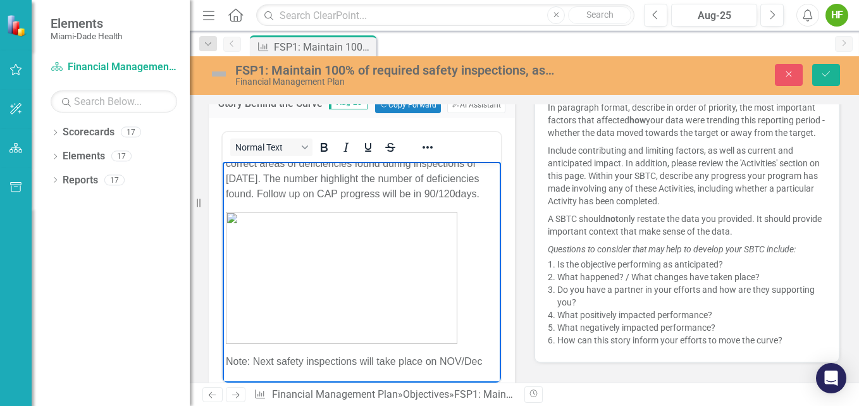
scroll to position [443, 0]
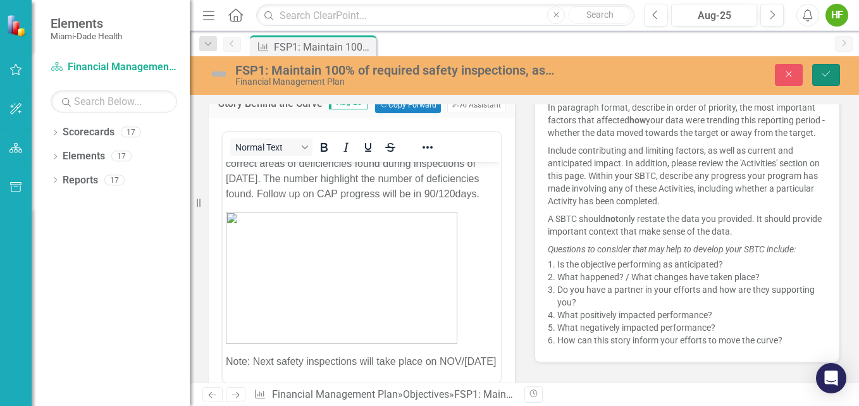
click at [823, 73] on icon "Save" at bounding box center [825, 74] width 11 height 9
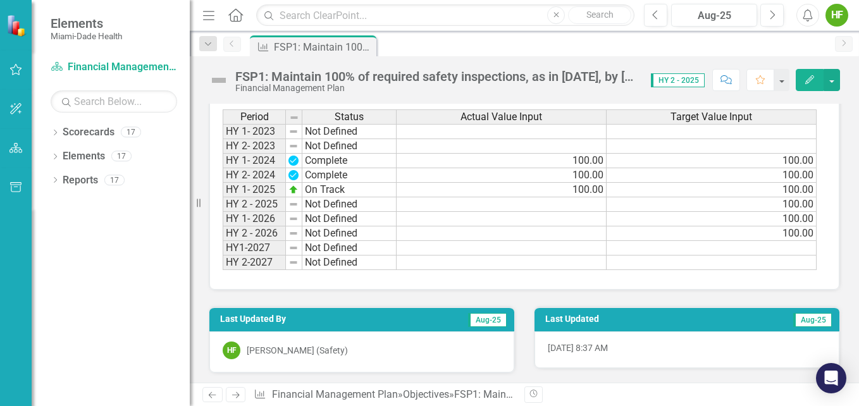
scroll to position [1221, 0]
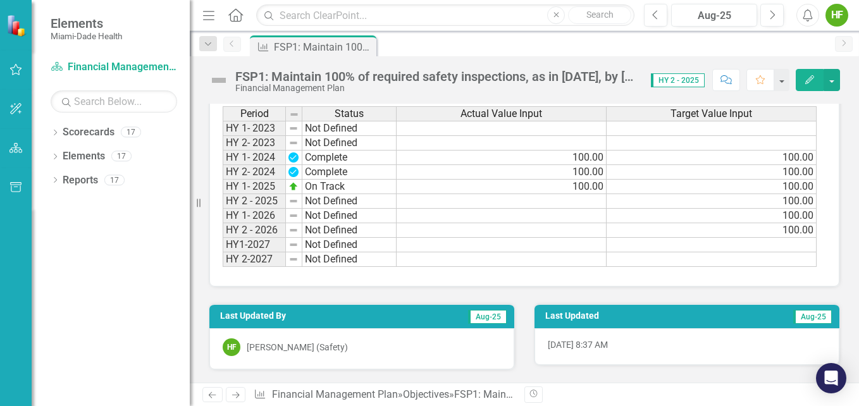
click at [576, 190] on td "100.00" at bounding box center [501, 187] width 210 height 15
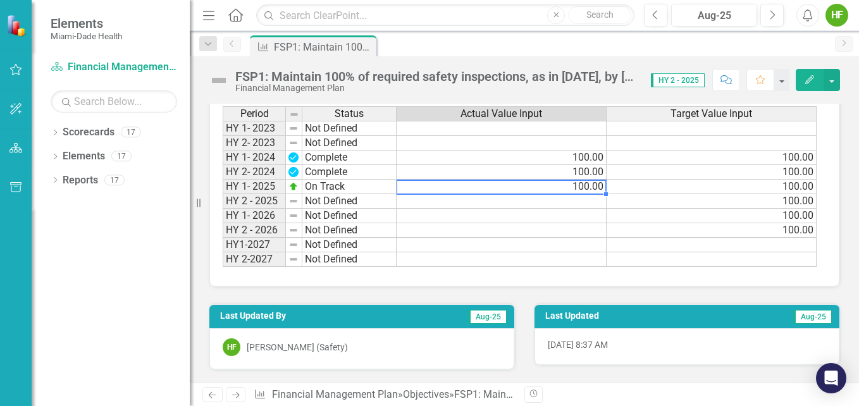
click at [576, 190] on td "100.00" at bounding box center [501, 187] width 210 height 15
type textarea "100"
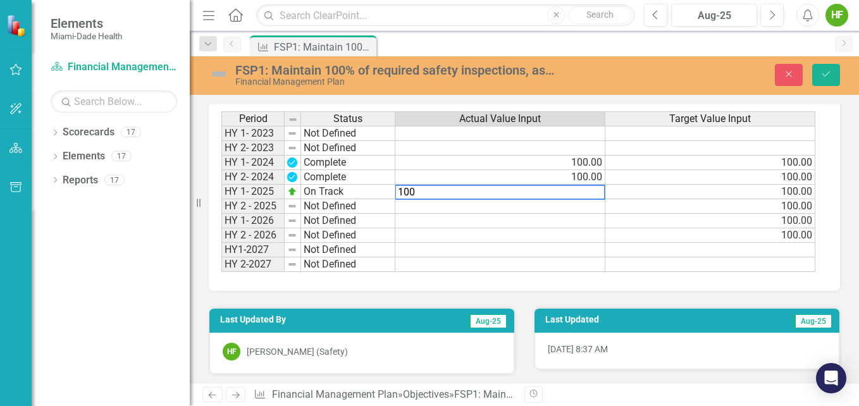
scroll to position [1225, 0]
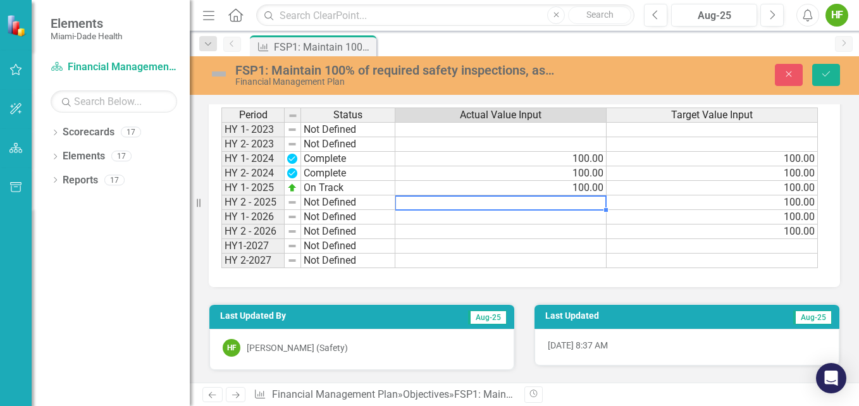
click at [417, 204] on td at bounding box center [500, 202] width 211 height 15
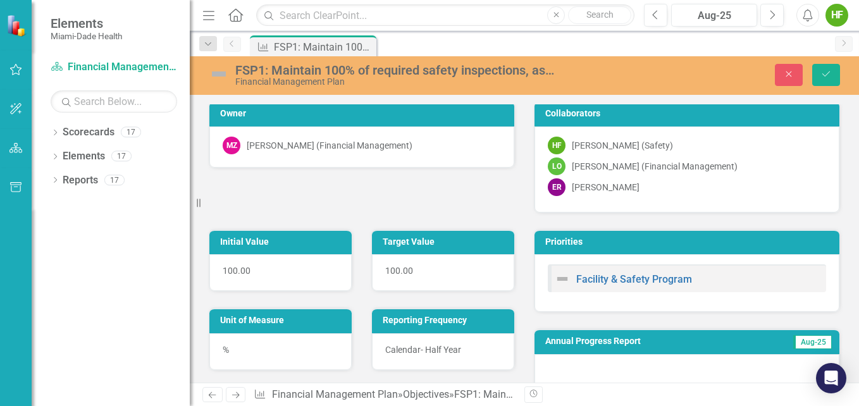
scroll to position [0, 0]
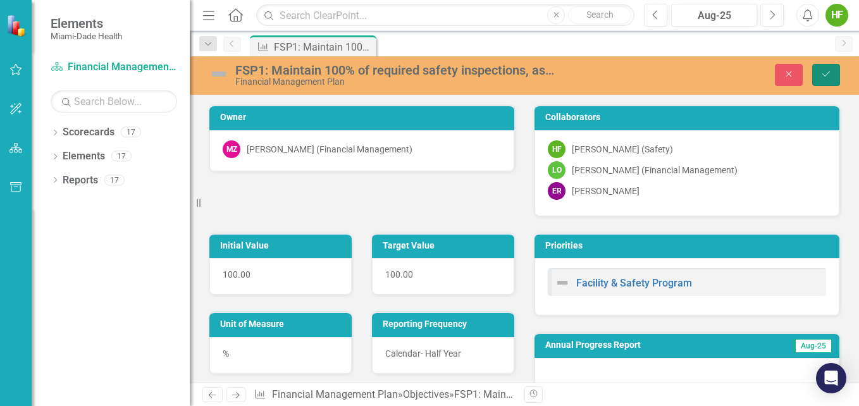
click at [826, 75] on icon "Save" at bounding box center [825, 74] width 11 height 9
